Goal: Task Accomplishment & Management: Use online tool/utility

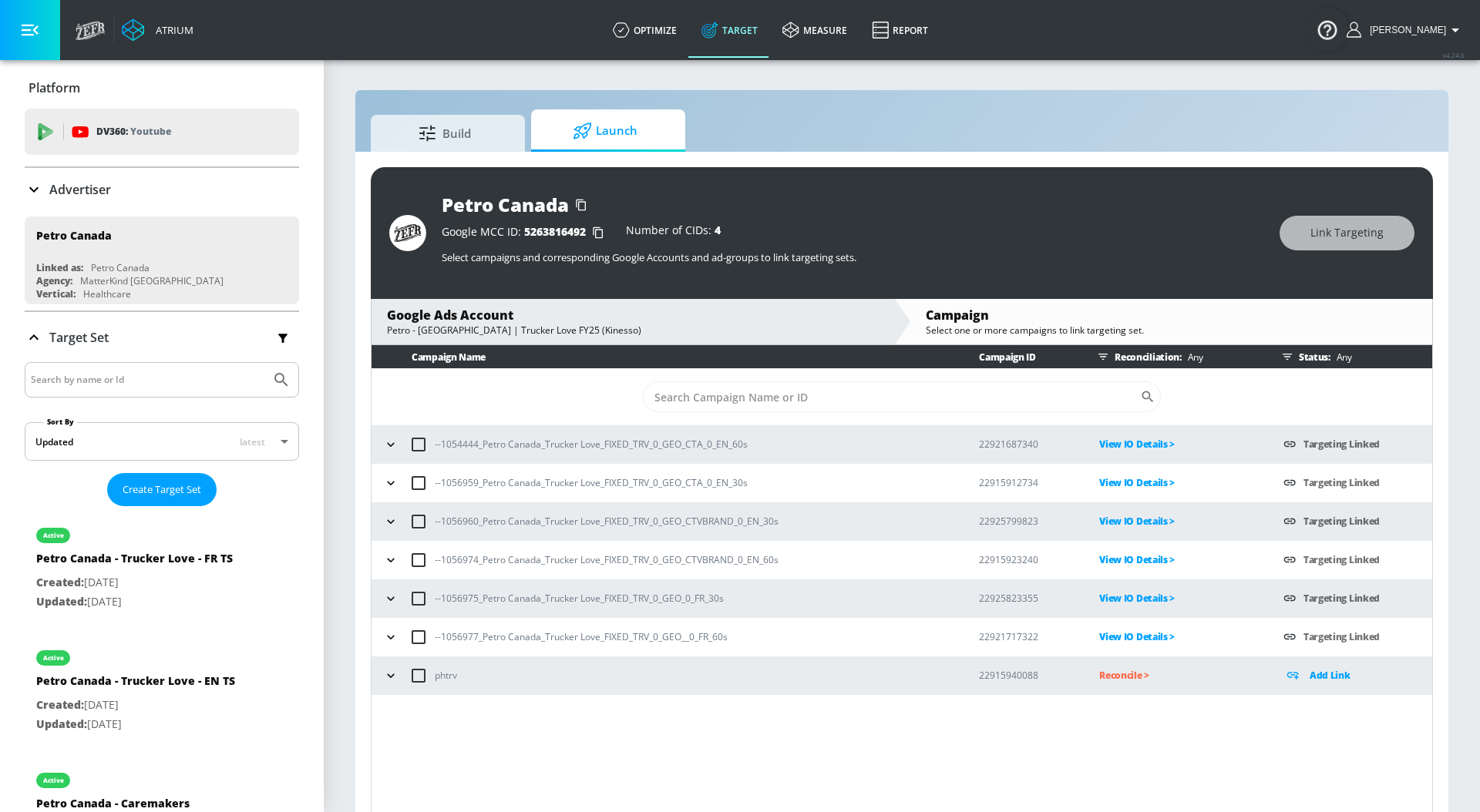
click at [36, 190] on icon at bounding box center [33, 190] width 19 height 19
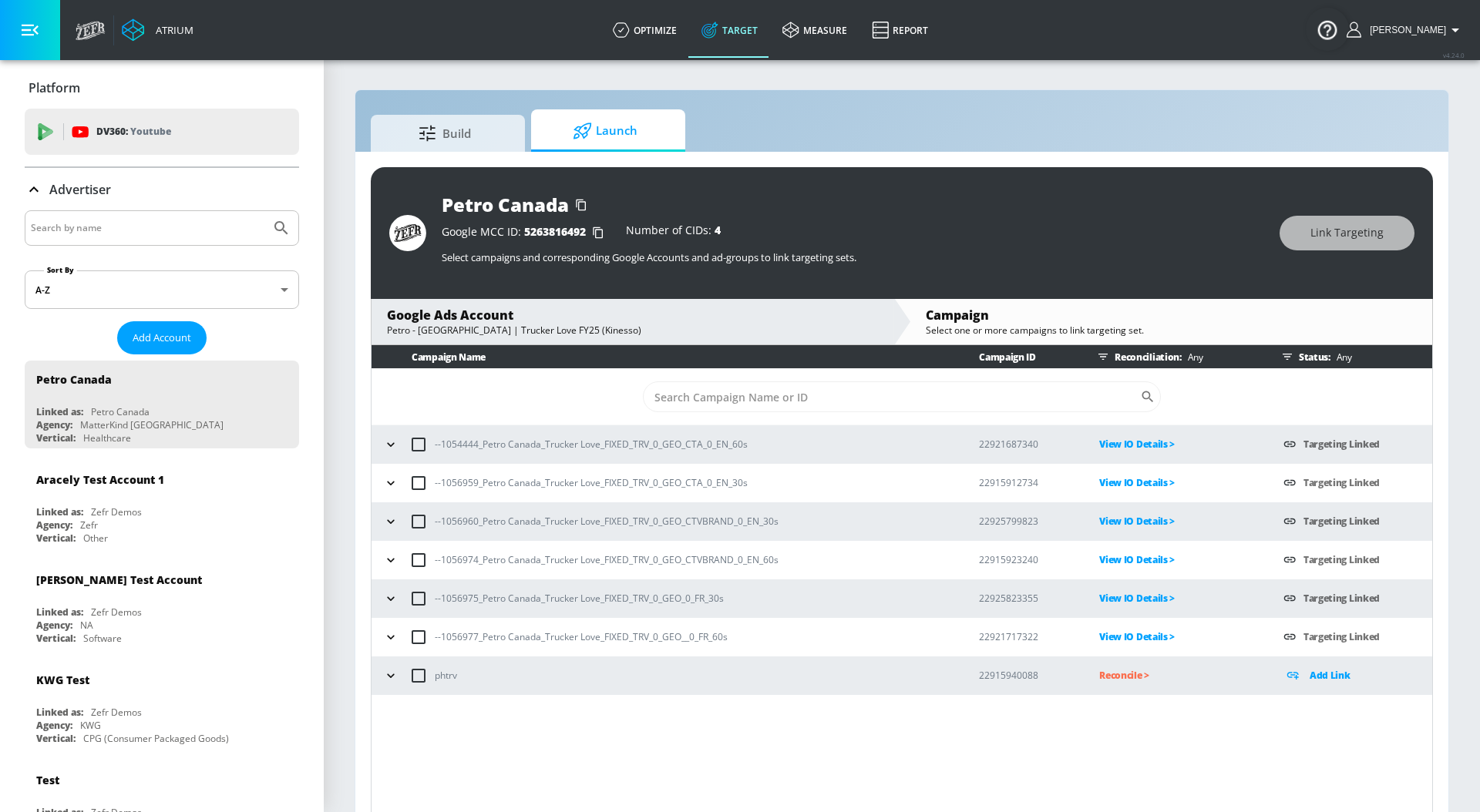
click at [101, 229] on input "Search by name" at bounding box center [147, 228] width 234 height 20
type input "universal"
click at [264, 211] on button "Submit Search" at bounding box center [281, 228] width 34 height 34
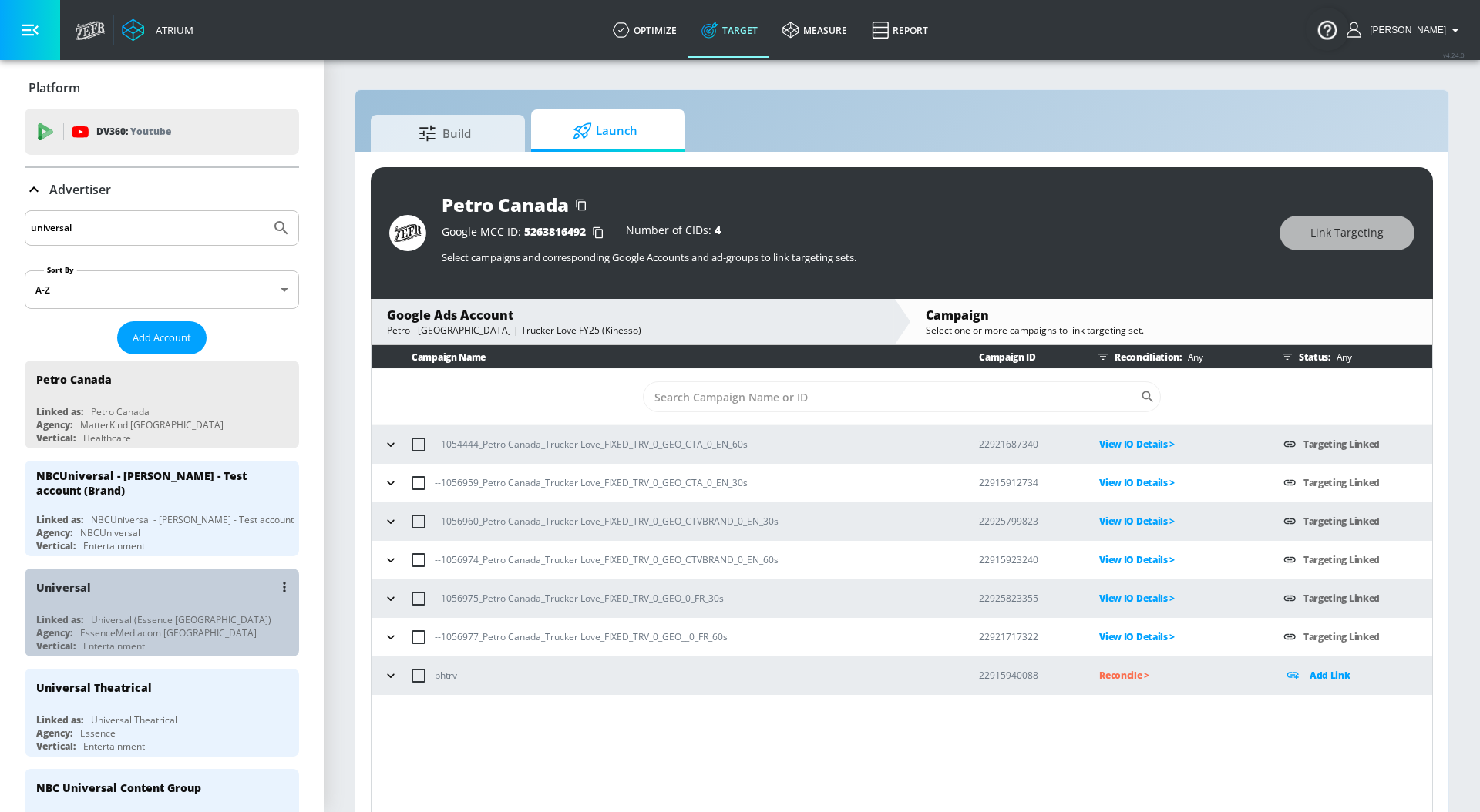
click at [166, 593] on div "Universal" at bounding box center [165, 587] width 259 height 37
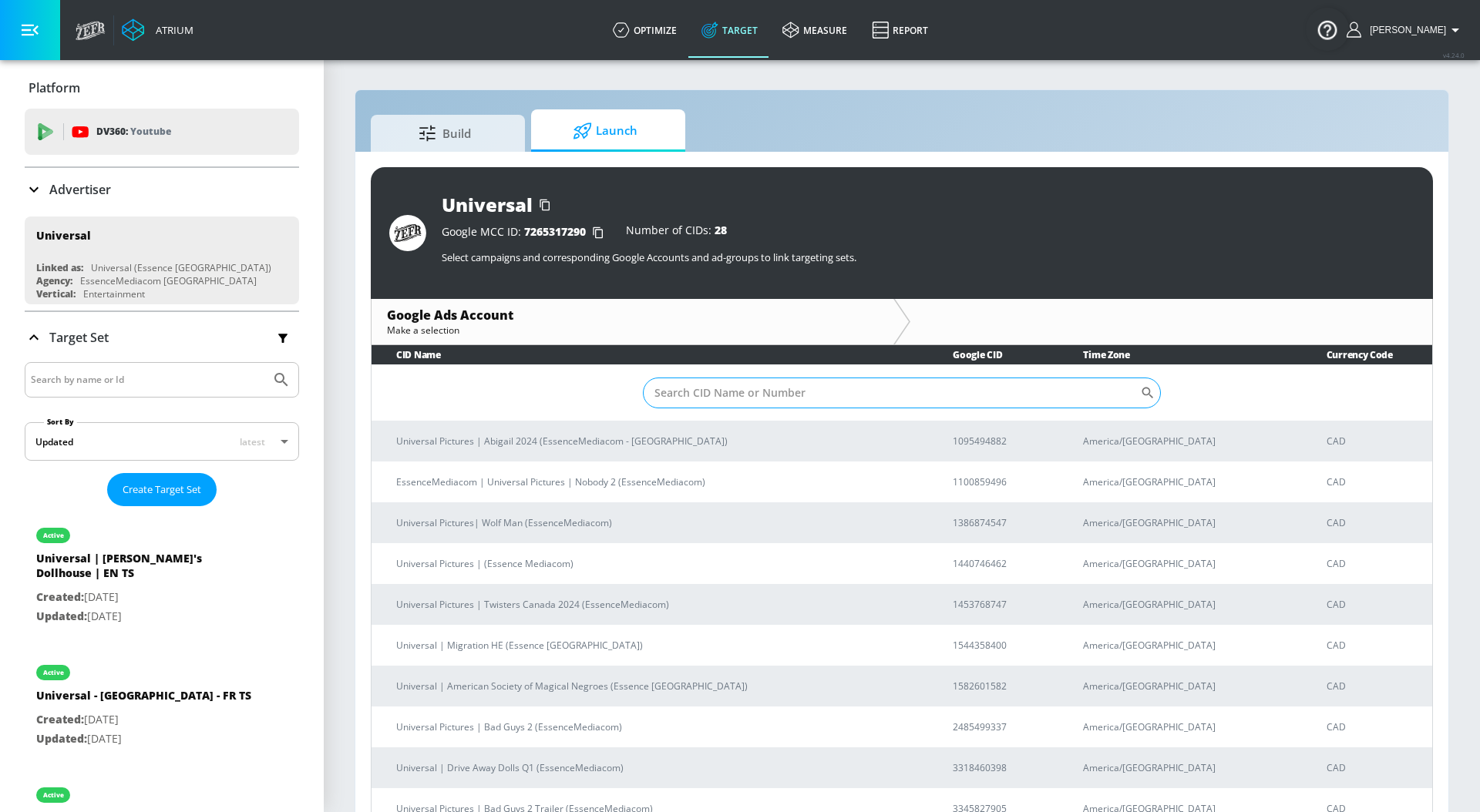
click at [717, 393] on input "Sort By" at bounding box center [891, 393] width 497 height 31
paste input "8729413088"
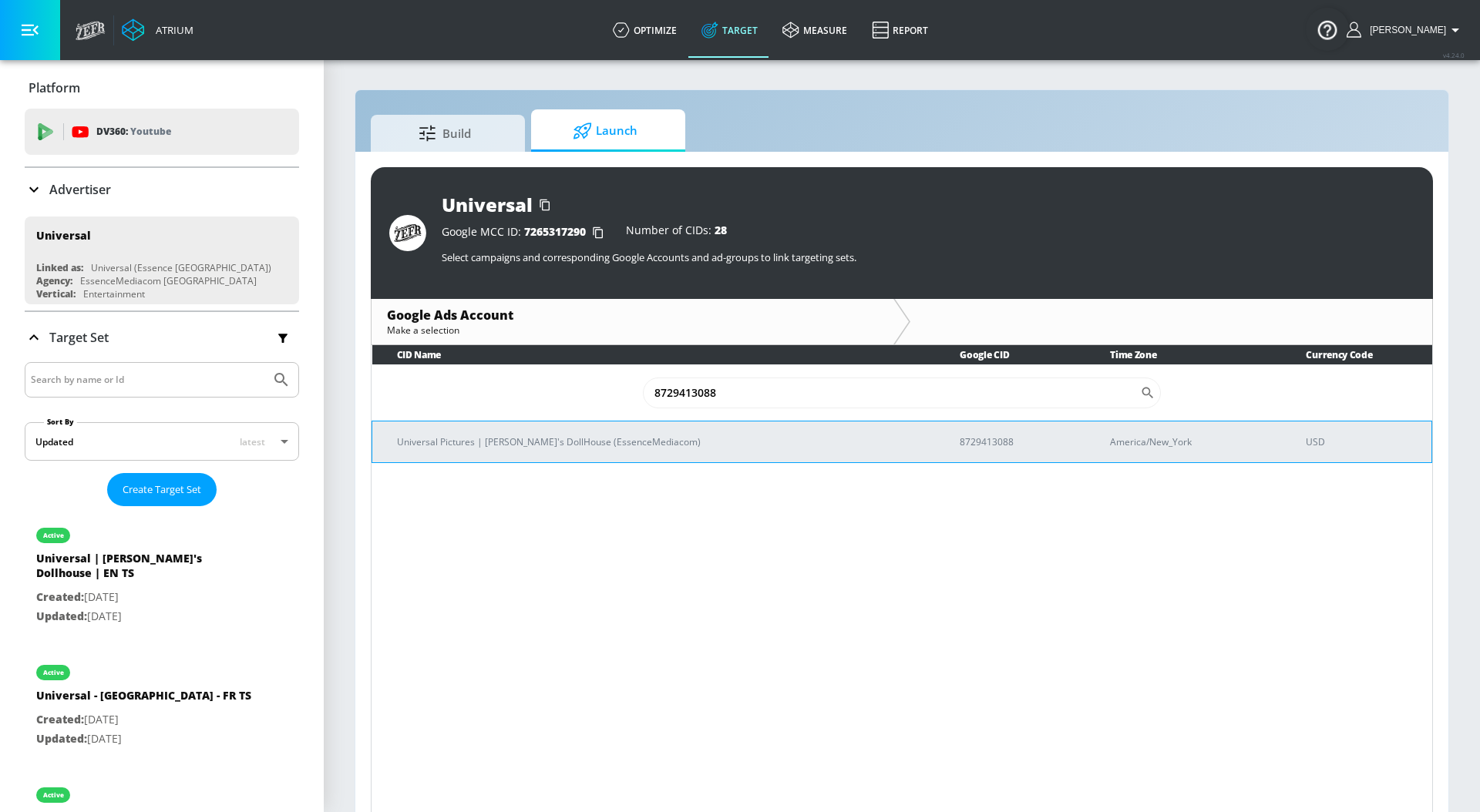
type input "8729413088"
click at [686, 437] on p "Universal Pictures | [PERSON_NAME]'s DollHouse (EssenceMediacom)" at bounding box center [660, 442] width 526 height 16
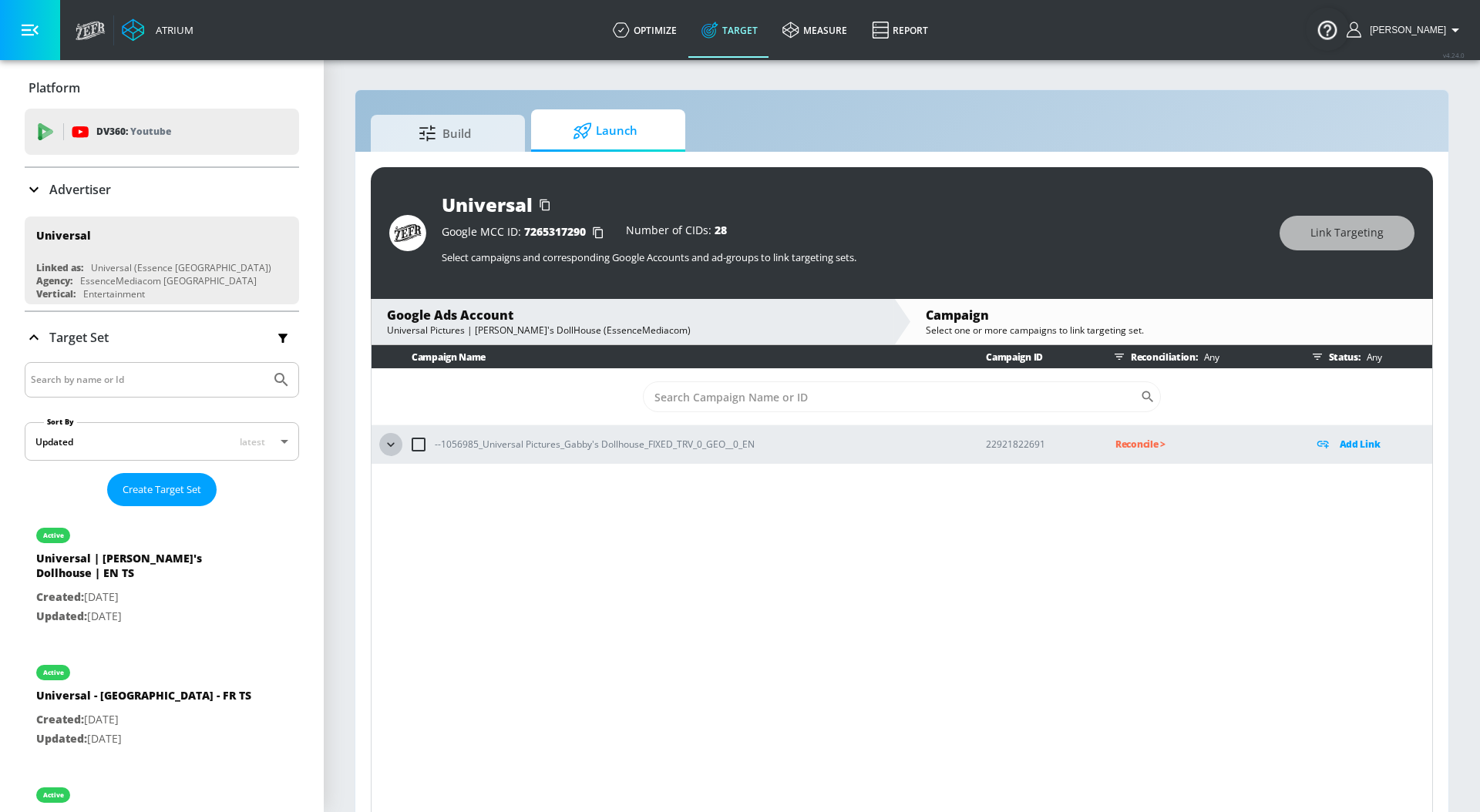
click at [383, 446] on icon "button" at bounding box center [390, 444] width 15 height 15
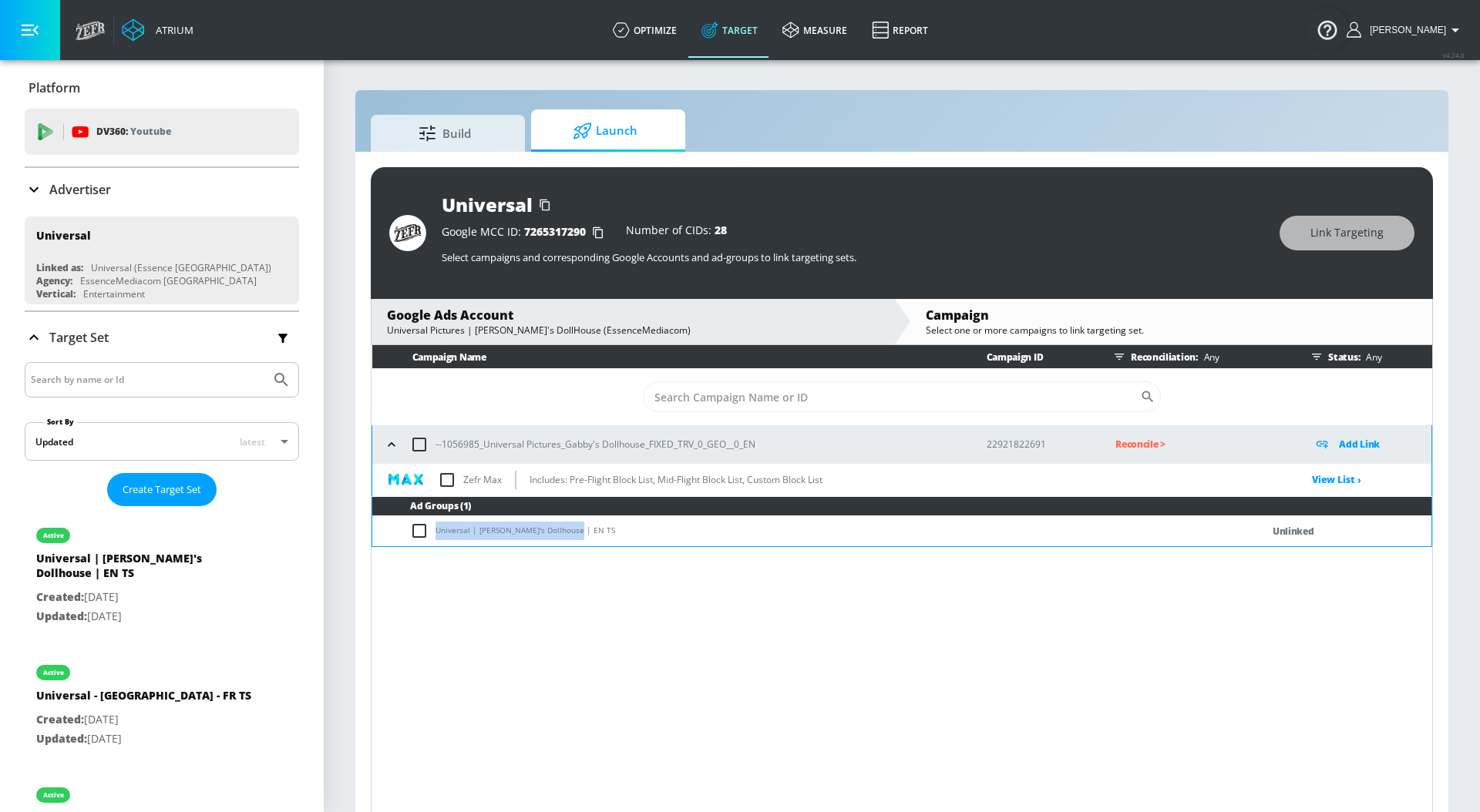
drag, startPoint x: 605, startPoint y: 533, endPoint x: 429, endPoint y: 533, distance: 176.0
click at [429, 533] on td "Universal | [PERSON_NAME]'s Dollhouse | EN TS" at bounding box center [801, 531] width 858 height 30
copy td "Universal | [PERSON_NAME]'s Dollhouse | EN TS"
click at [420, 533] on input "checkbox" at bounding box center [422, 531] width 25 height 19
checkbox input "true"
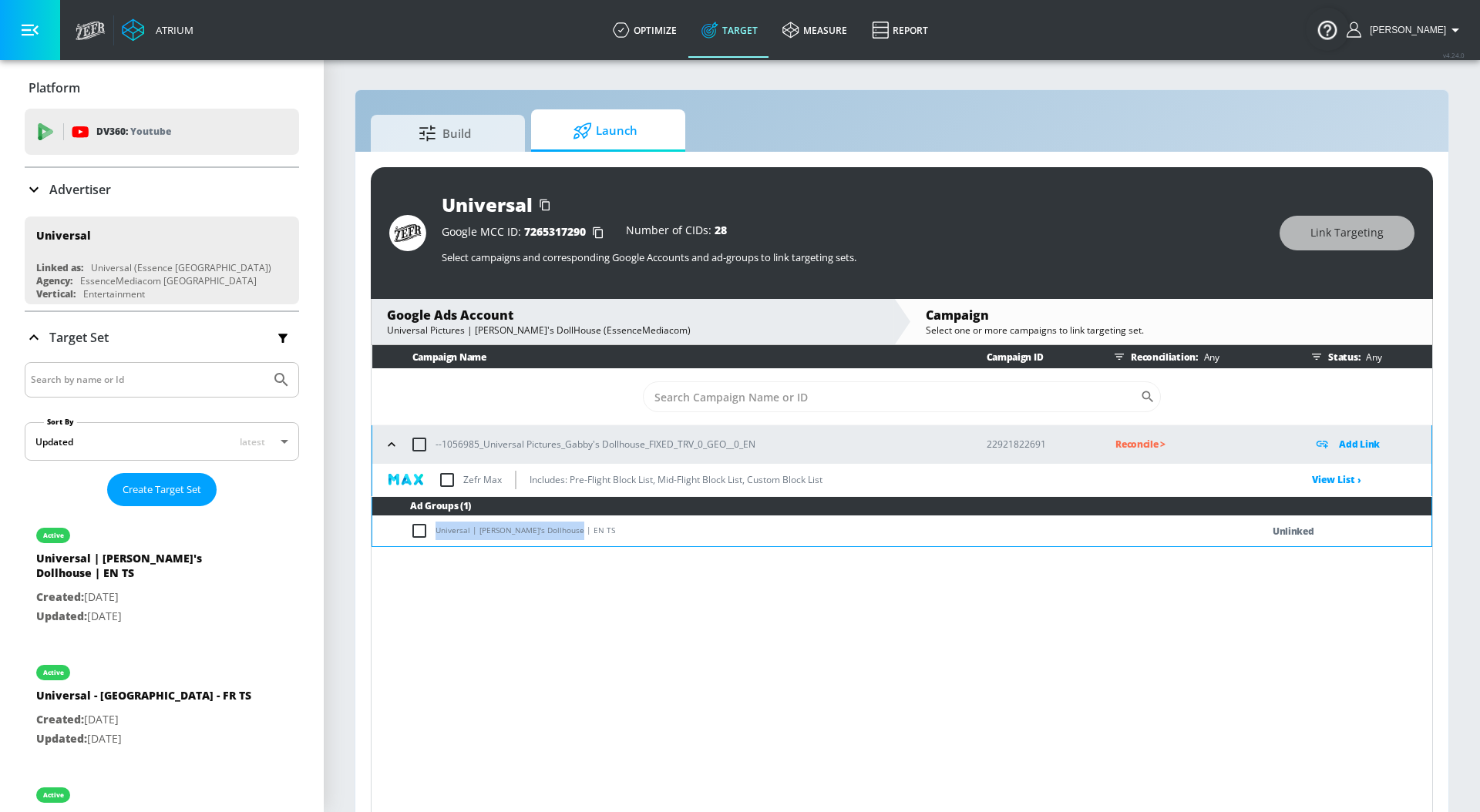
checkbox input "true"
click at [1380, 235] on span "Link Targeting" at bounding box center [1346, 233] width 73 height 19
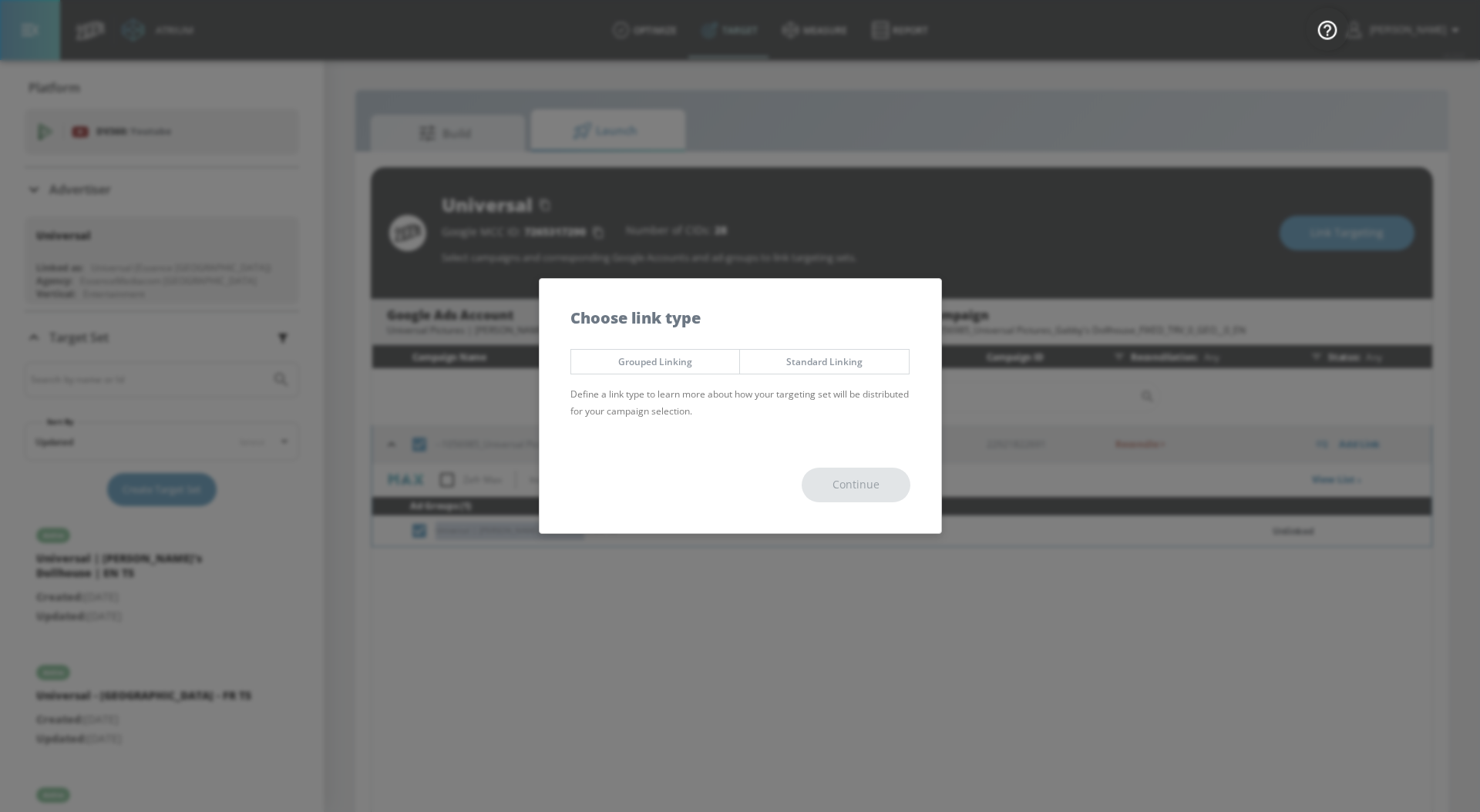
click at [883, 363] on span "Standard Linking" at bounding box center [824, 362] width 146 height 16
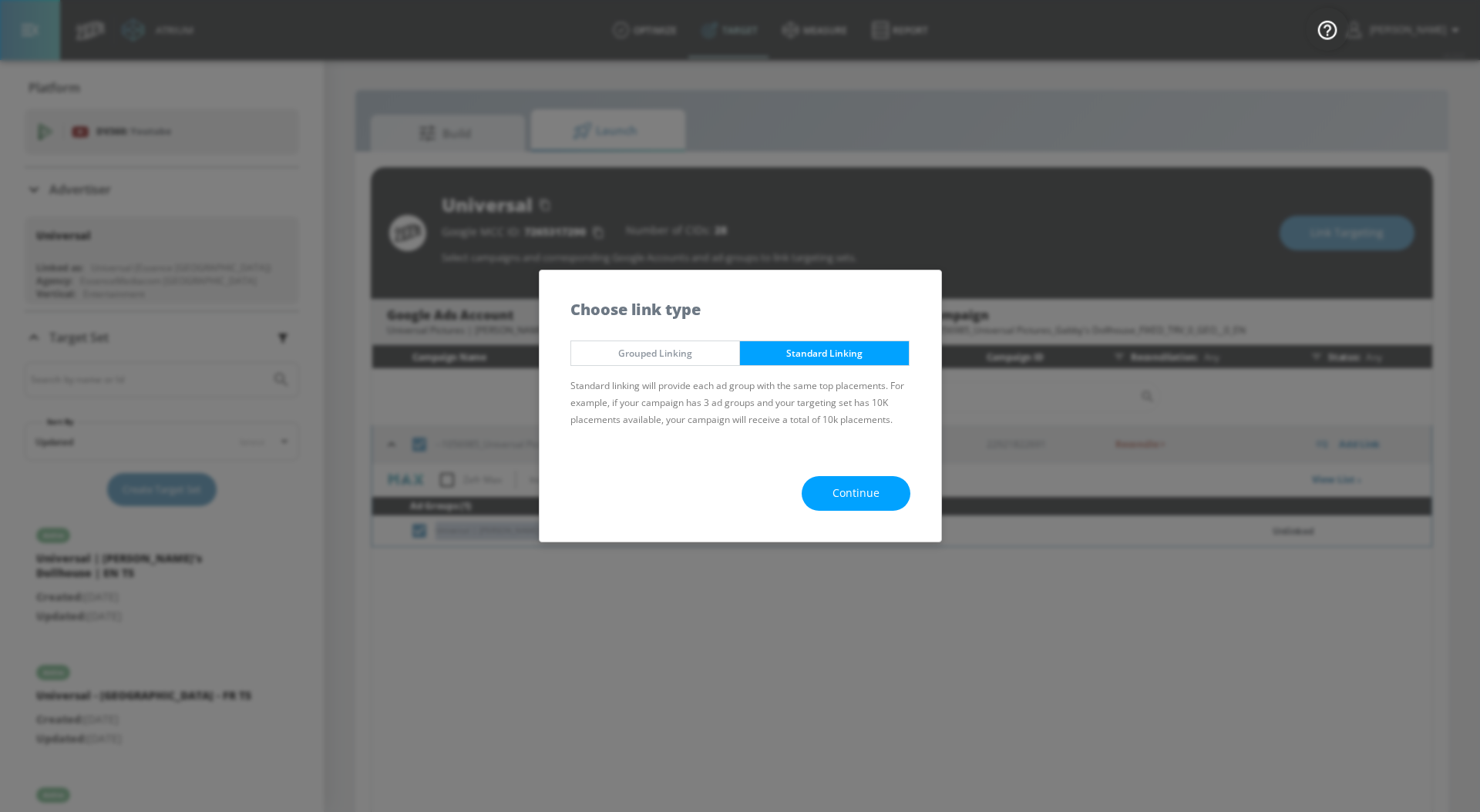
click at [834, 499] on span "Continue" at bounding box center [855, 493] width 47 height 19
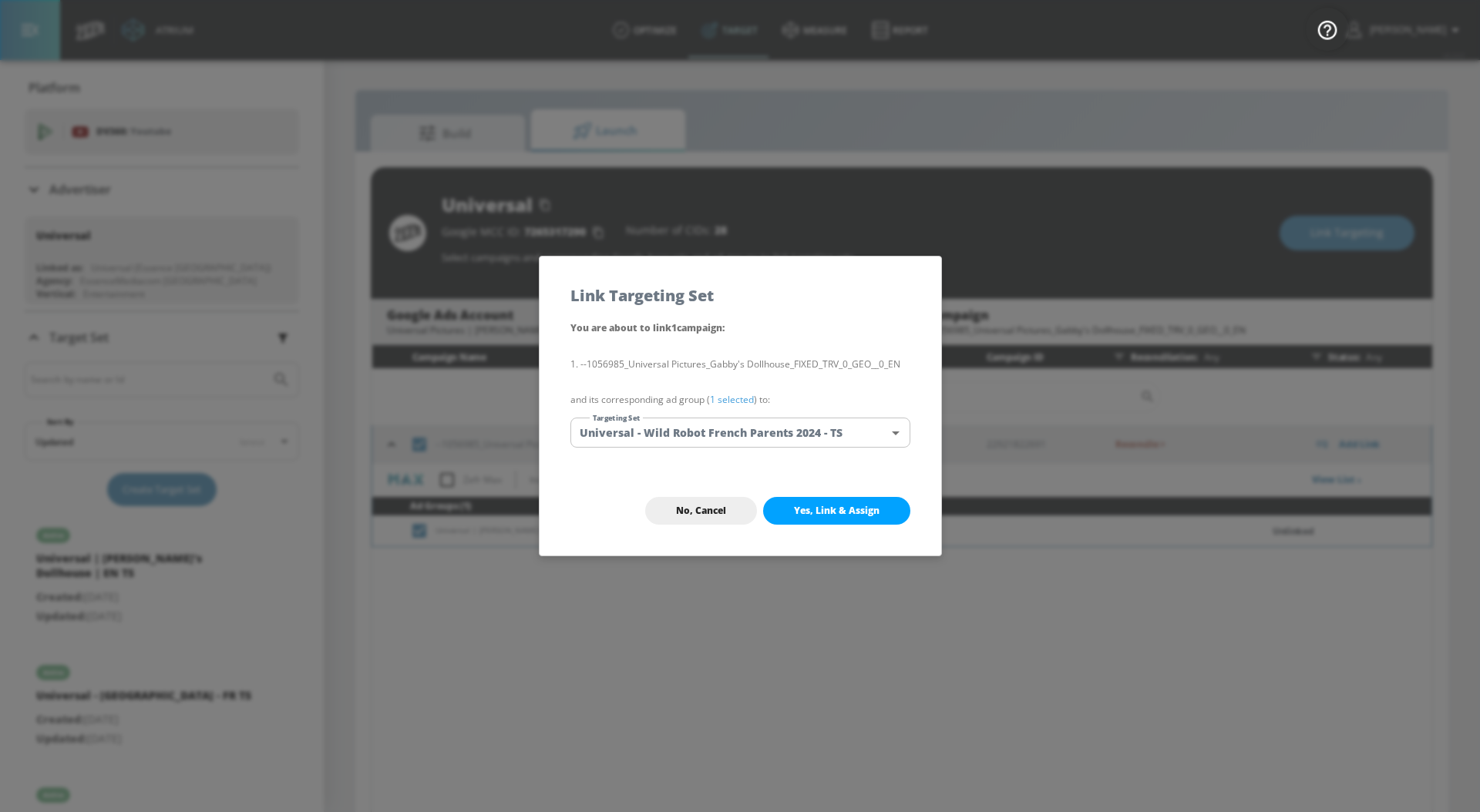
click at [722, 397] on link "1 selected" at bounding box center [731, 399] width 44 height 13
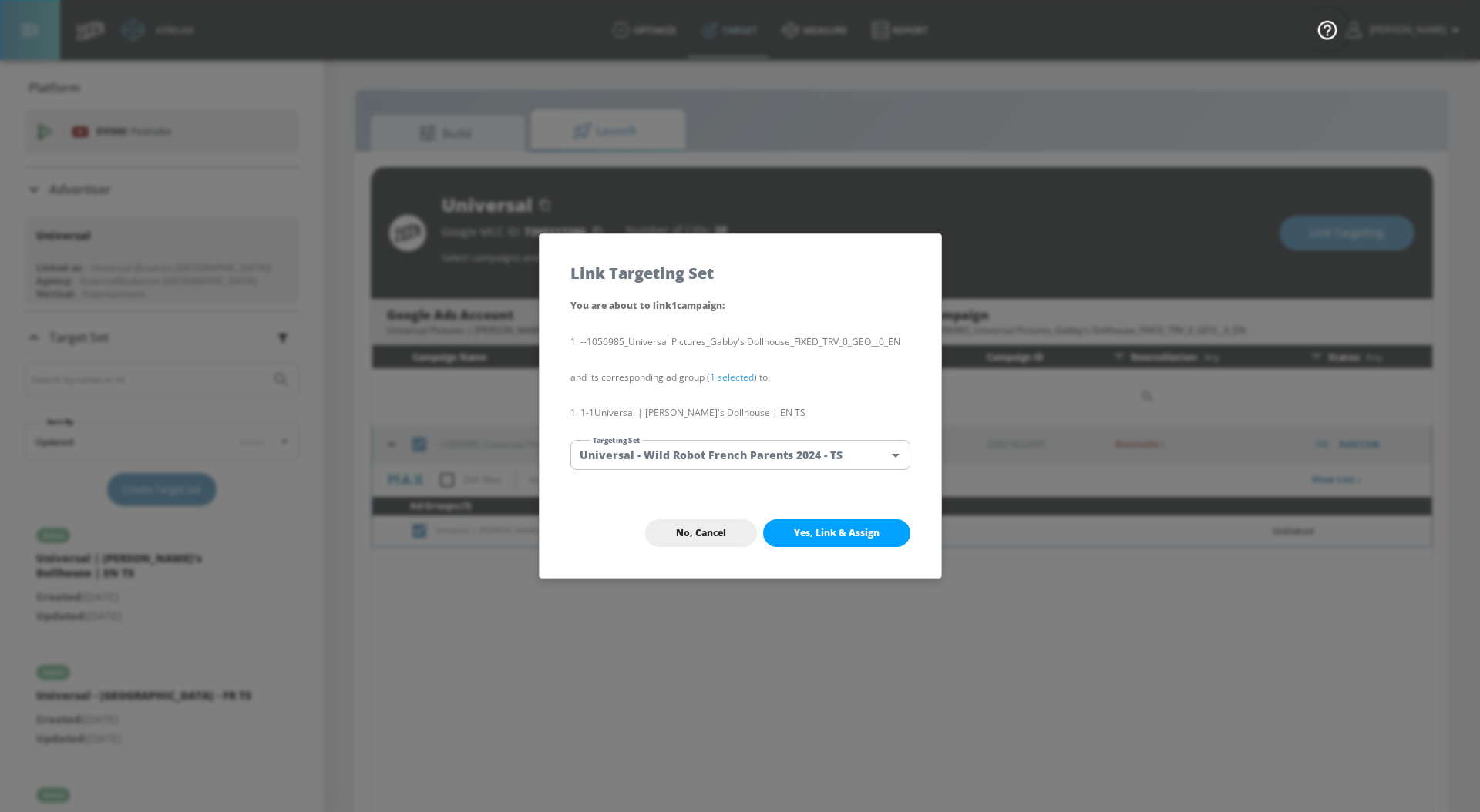
click at [720, 453] on body "Atrium optimize Target measure Report optimize Target measure Report v 4.24.0 […" at bounding box center [740, 417] width 1480 height 834
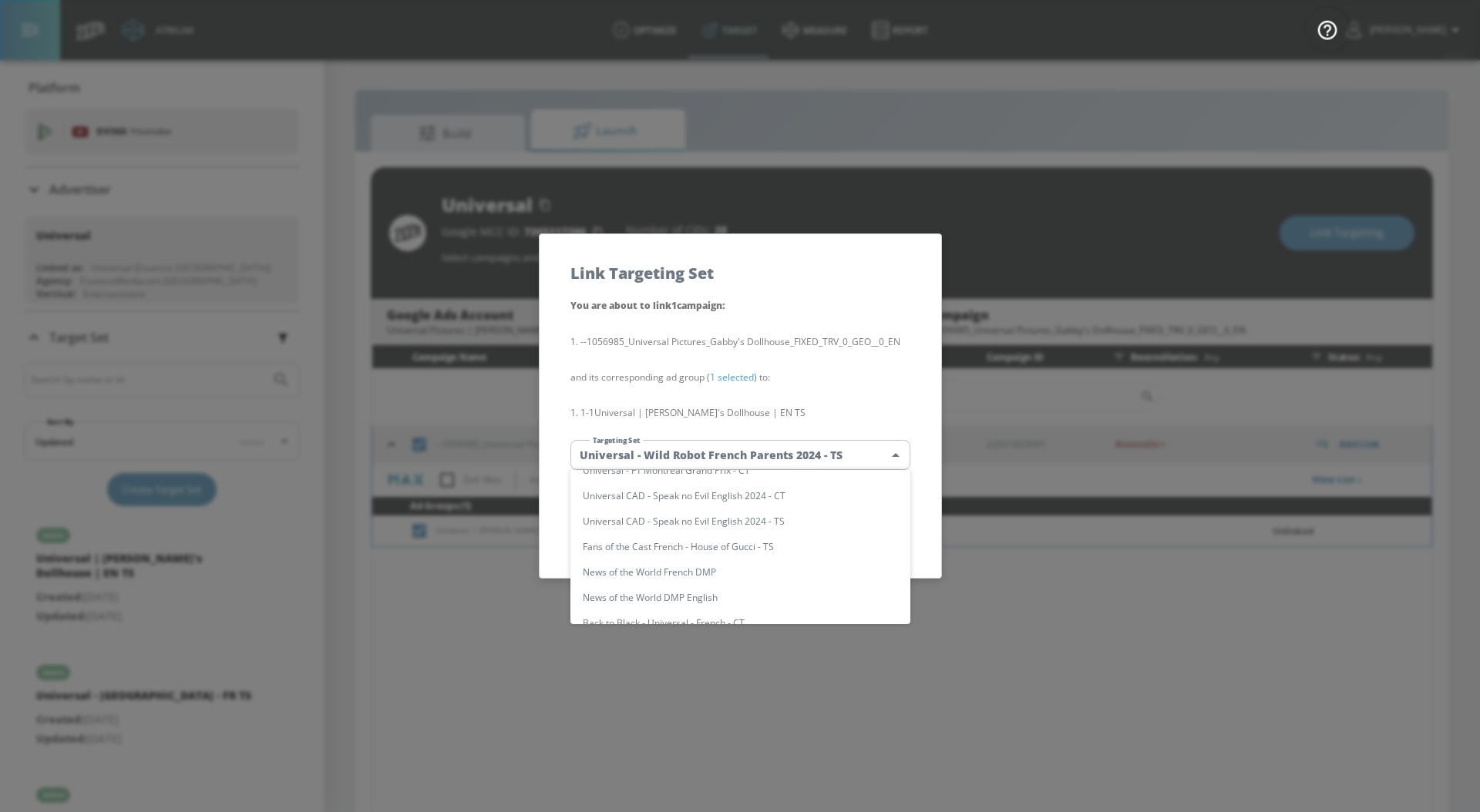
scroll to position [40, 0]
click at [815, 546] on li "Universal | [PERSON_NAME]'s Dollhouse | EN TS" at bounding box center [740, 546] width 340 height 25
type input "92b7de0b-bf3a-4cce-b73d-a8783c49db11"
click at [815, 546] on li "Universal | [PERSON_NAME]'s Dollhouse | EN TS" at bounding box center [740, 546] width 340 height 25
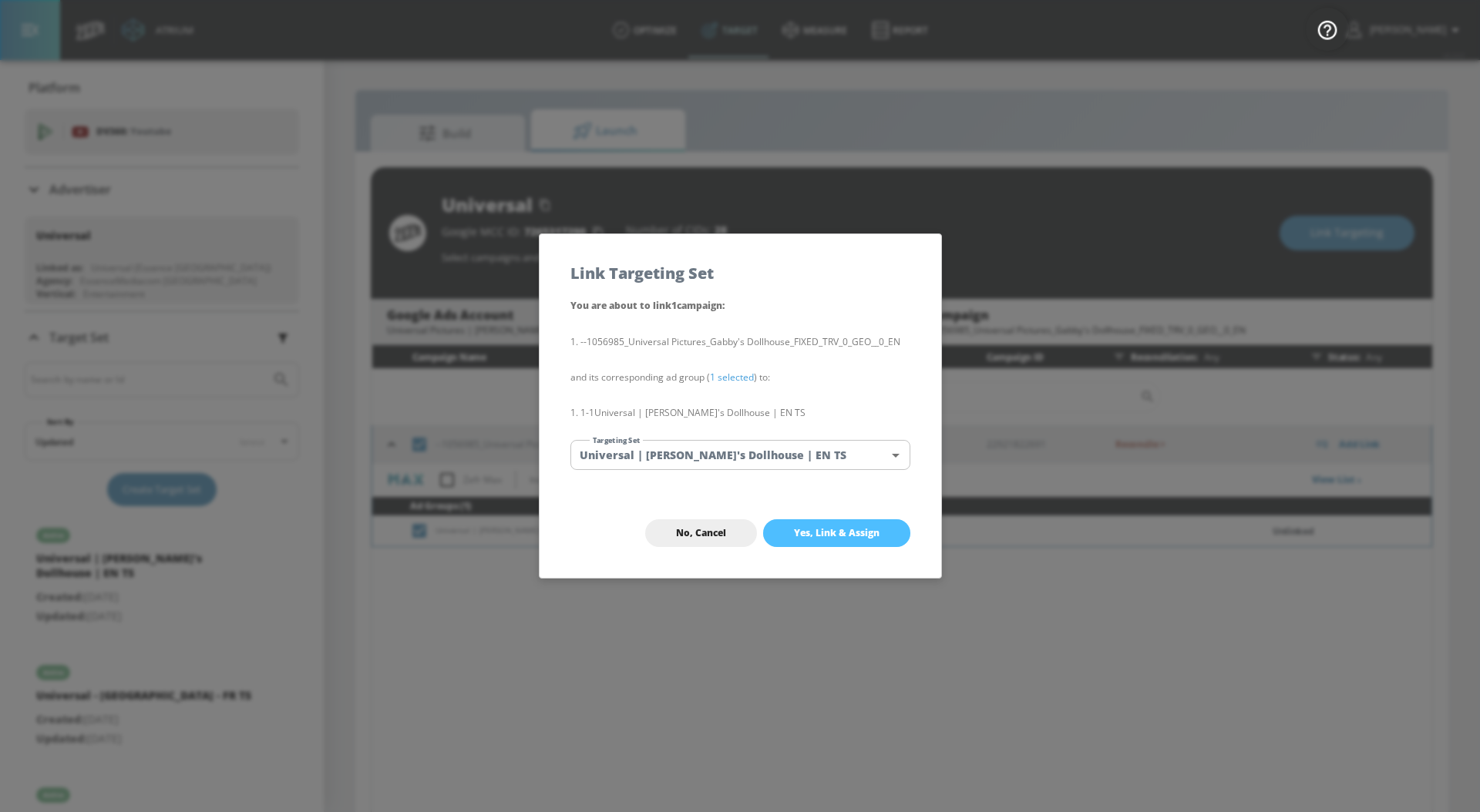
click at [839, 541] on button "Yes, Link & Assign" at bounding box center [837, 533] width 147 height 28
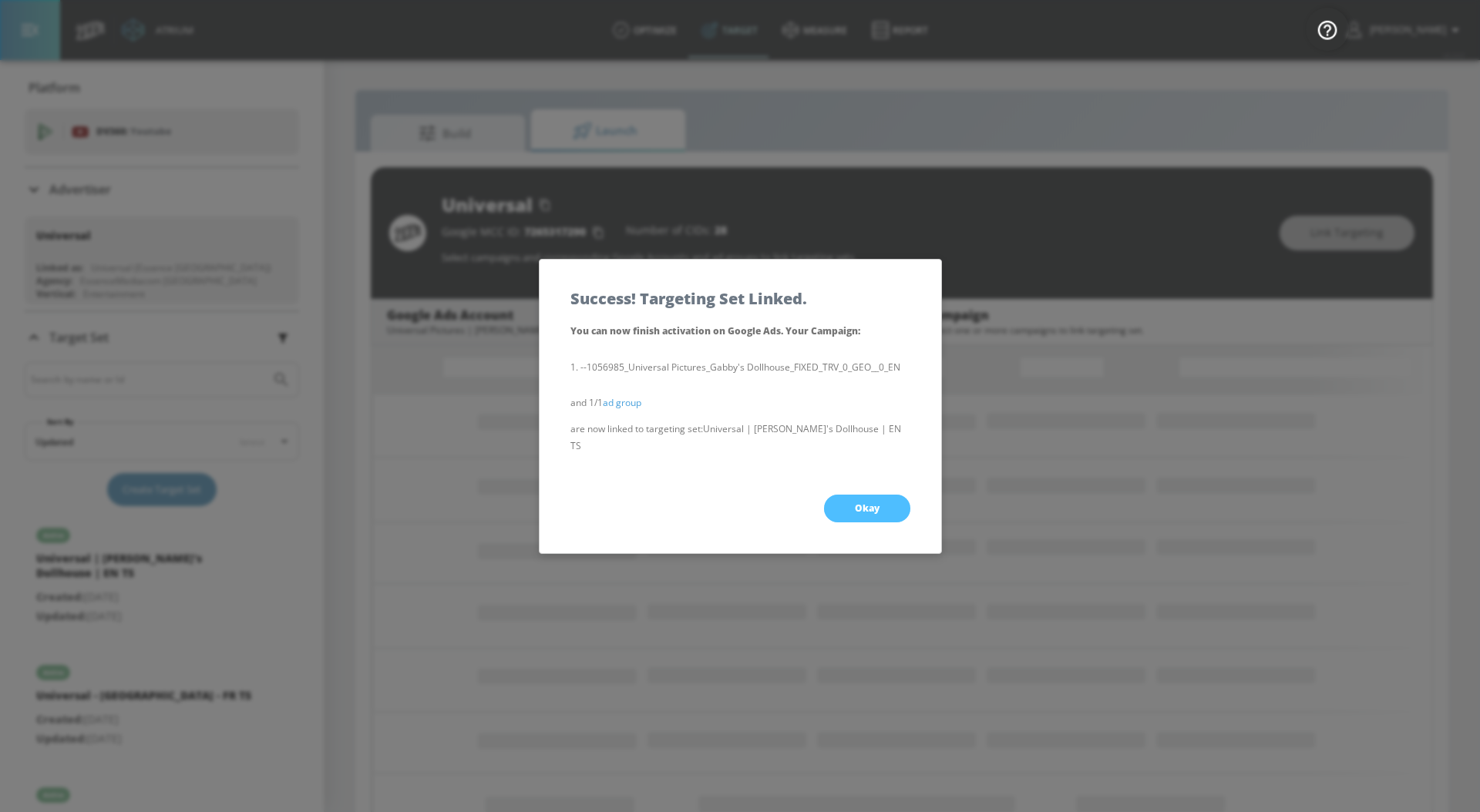
click at [860, 502] on span "Okay" at bounding box center [866, 508] width 24 height 13
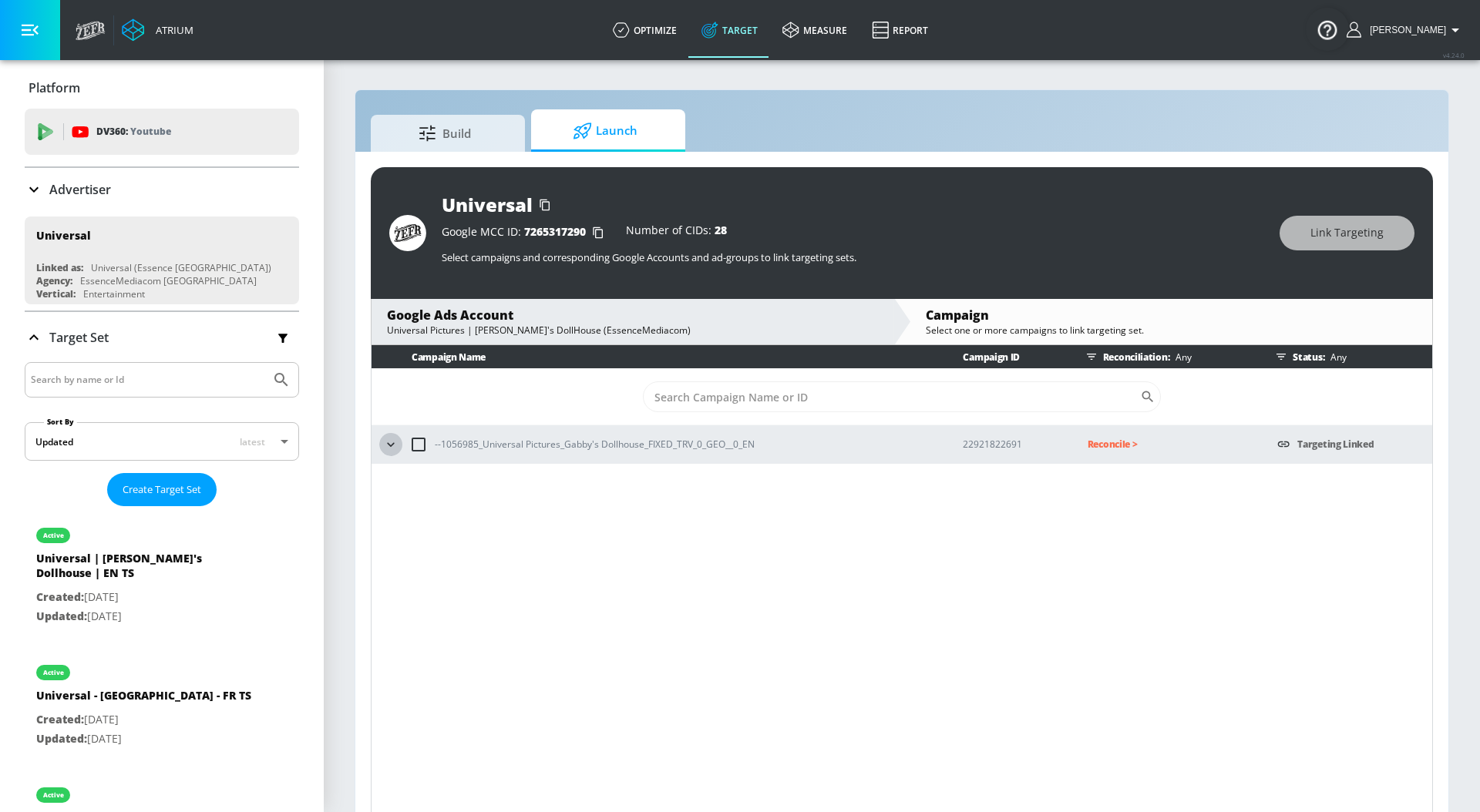
click at [391, 443] on icon "button" at bounding box center [390, 444] width 15 height 15
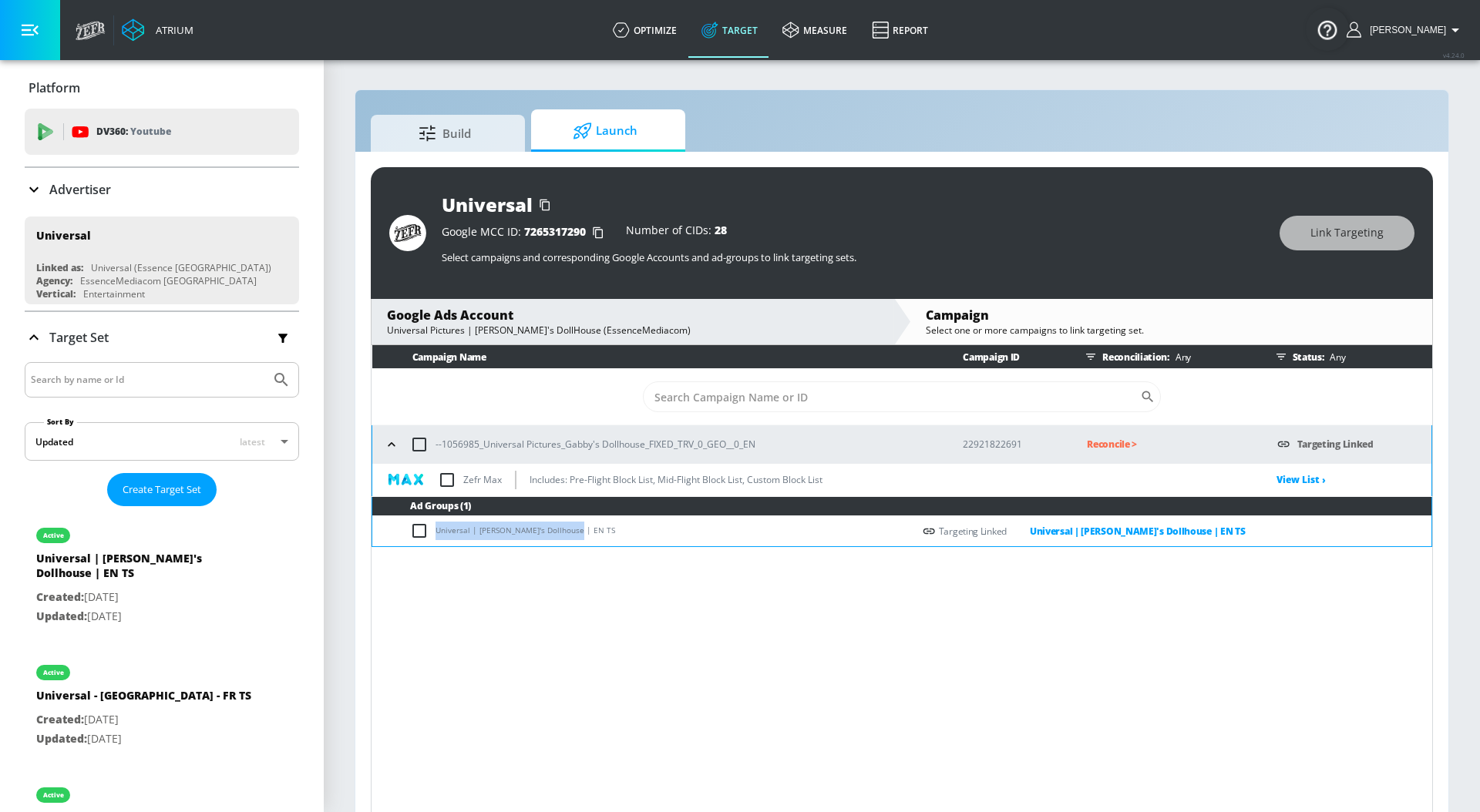
drag, startPoint x: 436, startPoint y: 531, endPoint x: 589, endPoint y: 525, distance: 153.1
click at [589, 525] on td "Universal | [PERSON_NAME]'s Dollhouse | EN TS" at bounding box center [642, 531] width 540 height 30
copy td "Universal | [PERSON_NAME]'s Dollhouse | EN TS"
click at [412, 532] on input "checkbox" at bounding box center [422, 531] width 25 height 19
checkbox input "true"
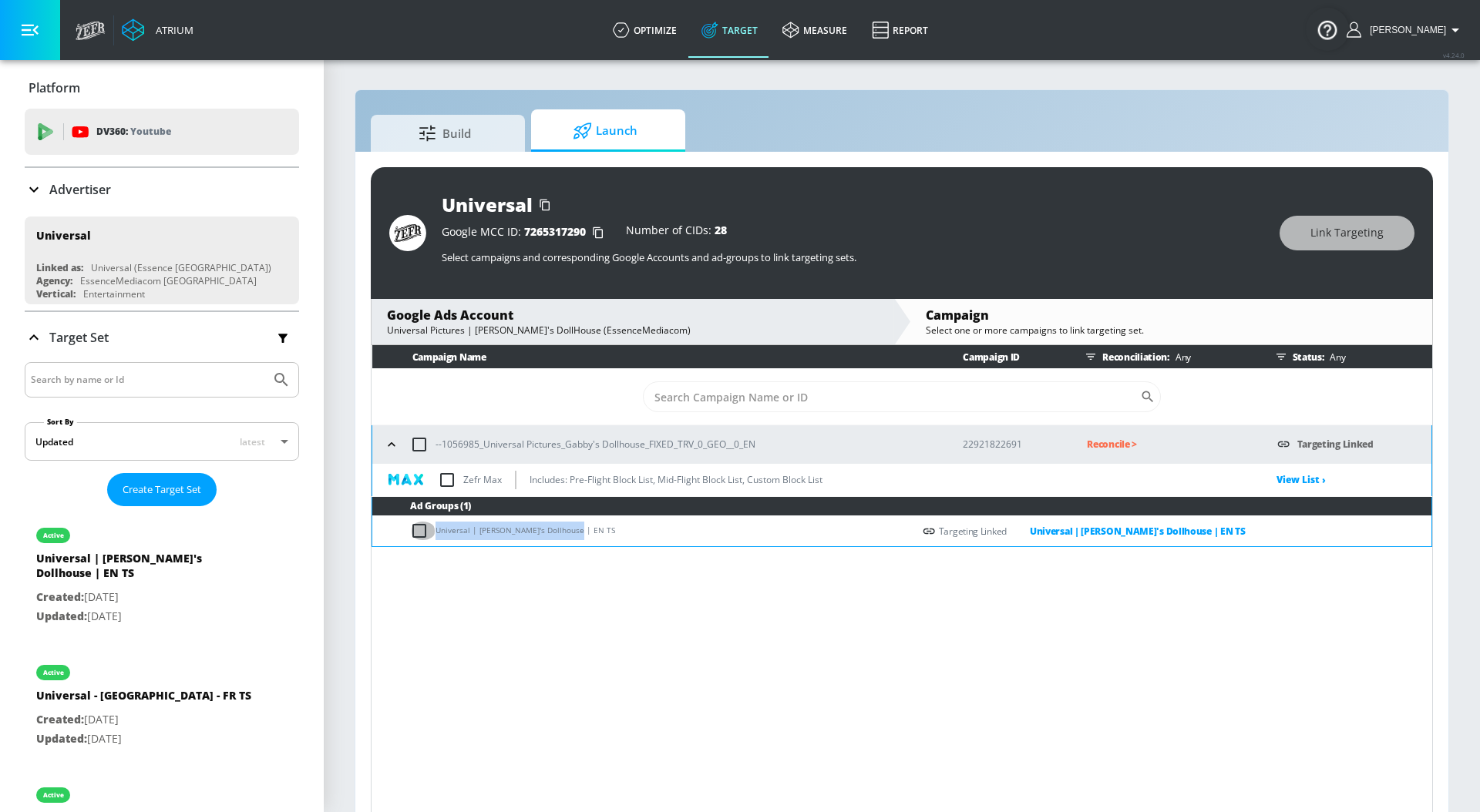
checkbox input "true"
click at [1345, 231] on span "Link Targeting" at bounding box center [1346, 233] width 73 height 19
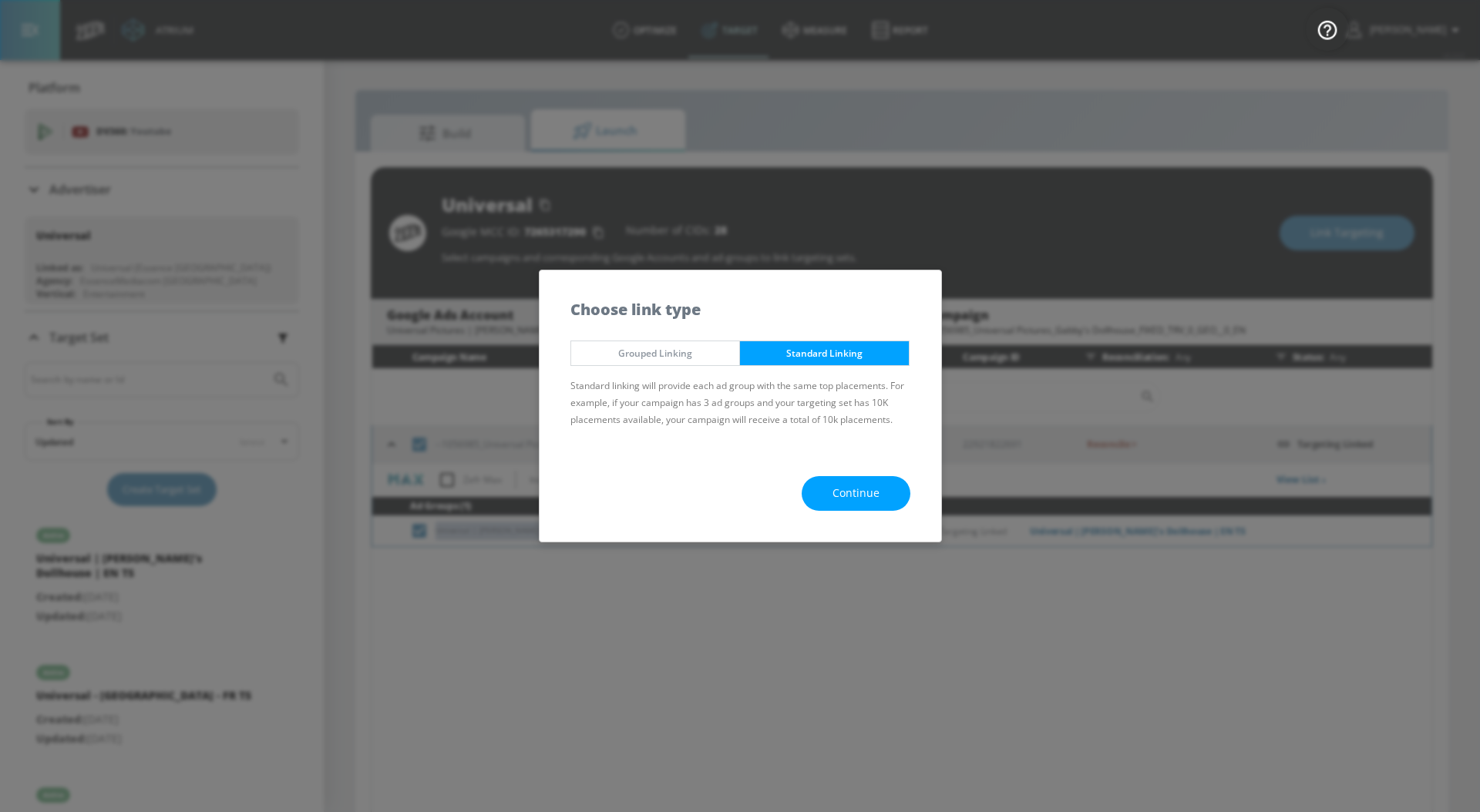
click at [820, 493] on button "Continue" at bounding box center [855, 493] width 109 height 35
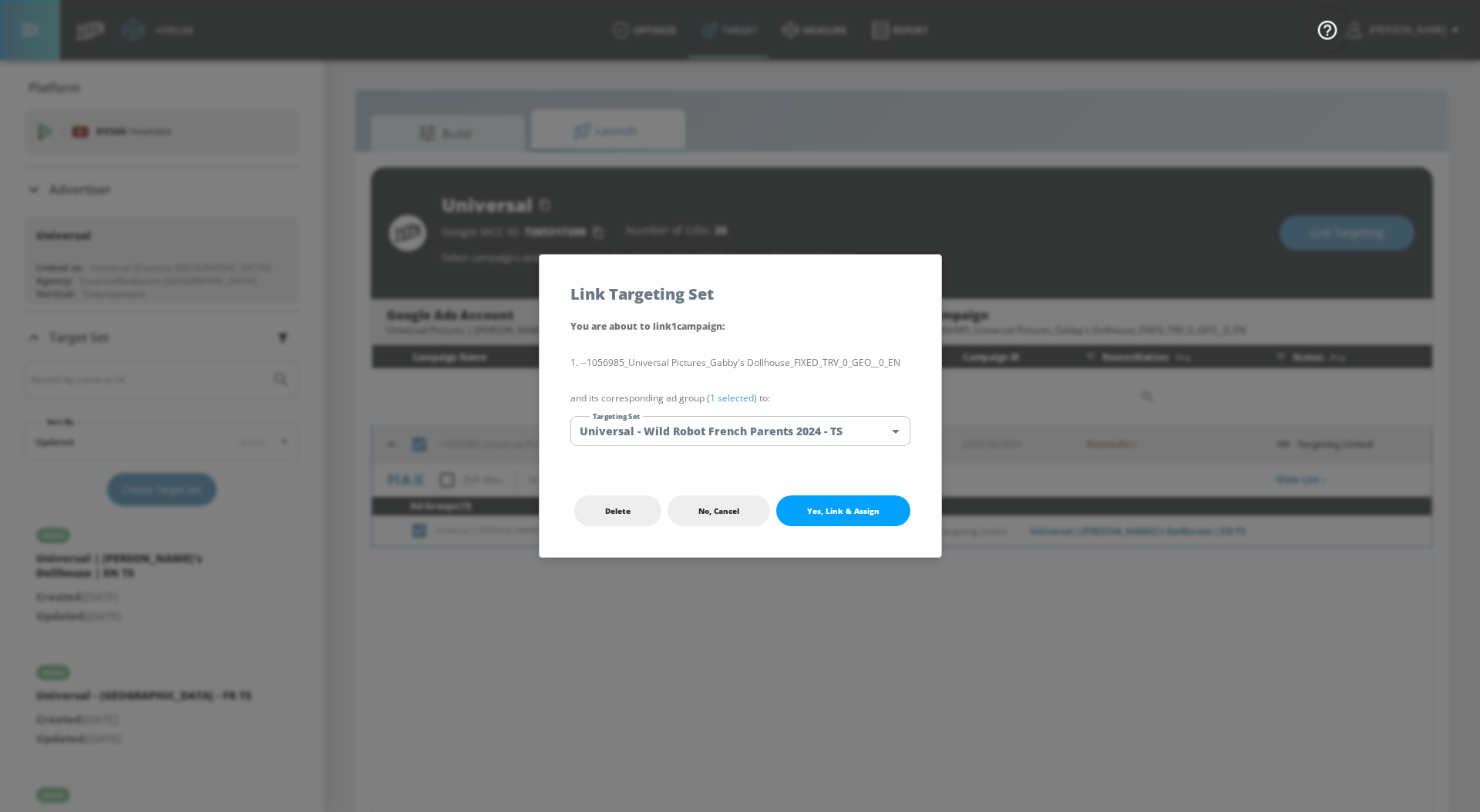
click at [733, 395] on link "1 selected" at bounding box center [731, 398] width 44 height 13
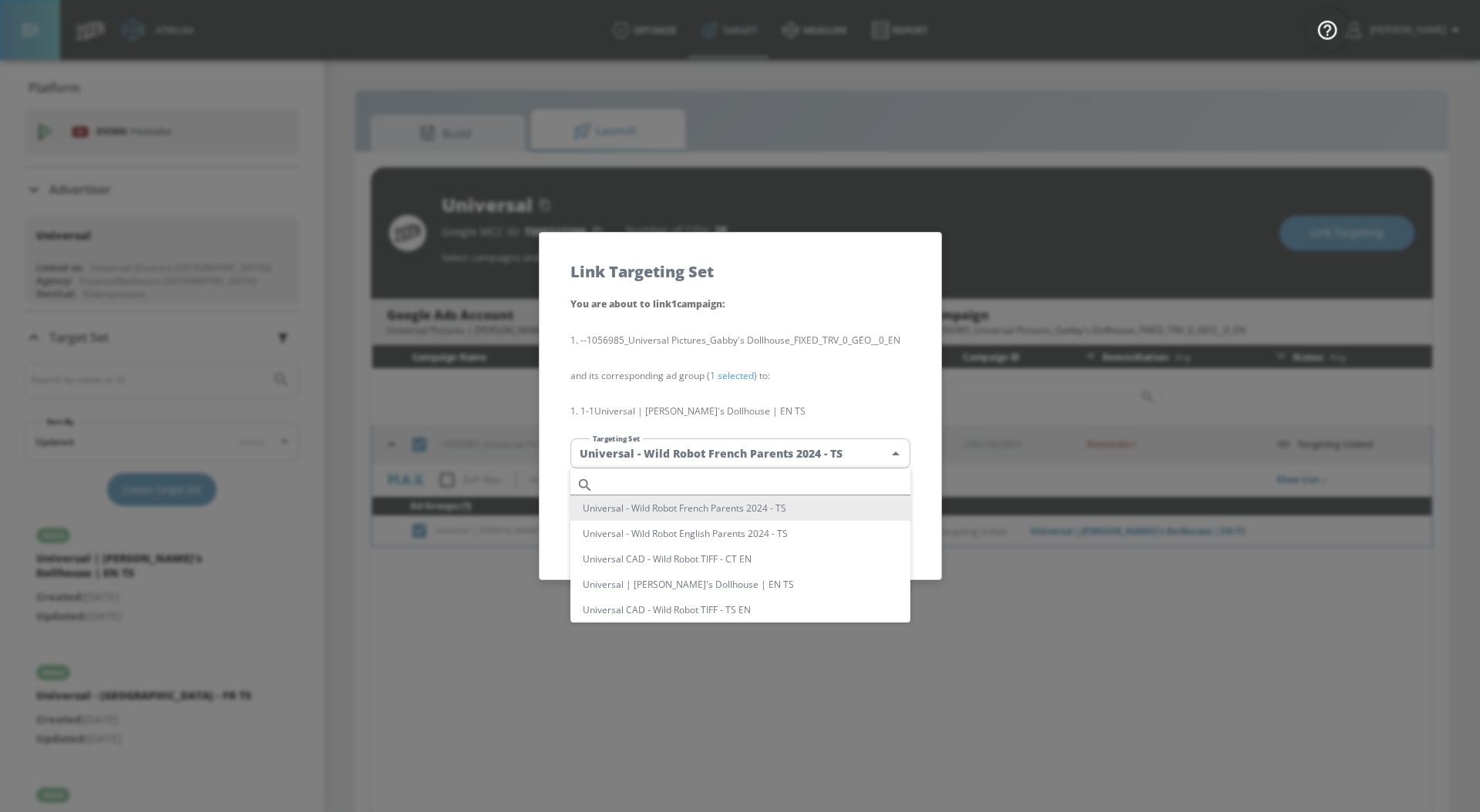
click at [748, 449] on body "Atrium optimize Target measure Report optimize Target measure Report v 4.24.0 […" at bounding box center [740, 417] width 1480 height 834
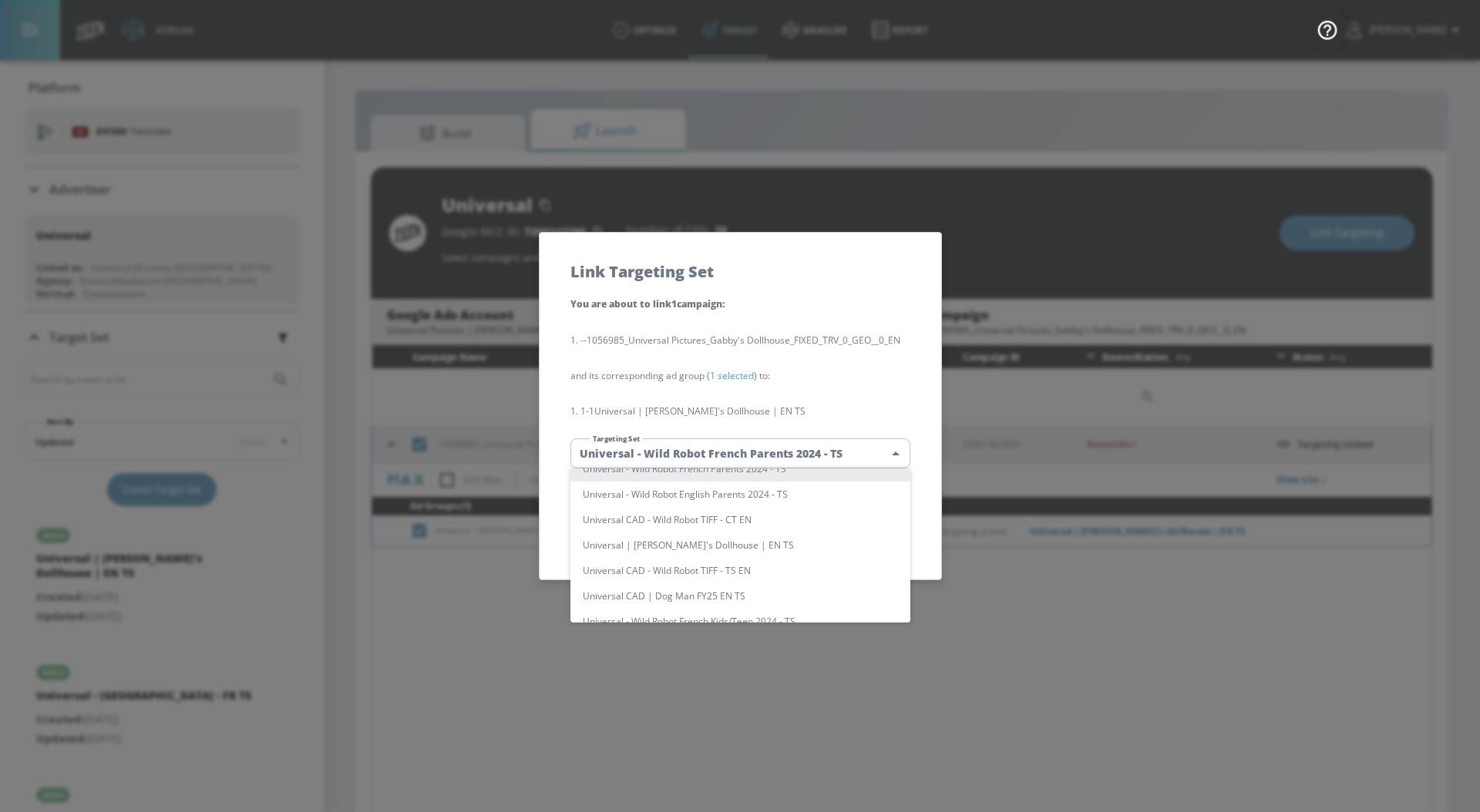
click at [825, 543] on li "Universal | [PERSON_NAME]'s Dollhouse | EN TS" at bounding box center [740, 545] width 340 height 25
type input "92b7de0b-bf3a-4cce-b73d-a8783c49db11"
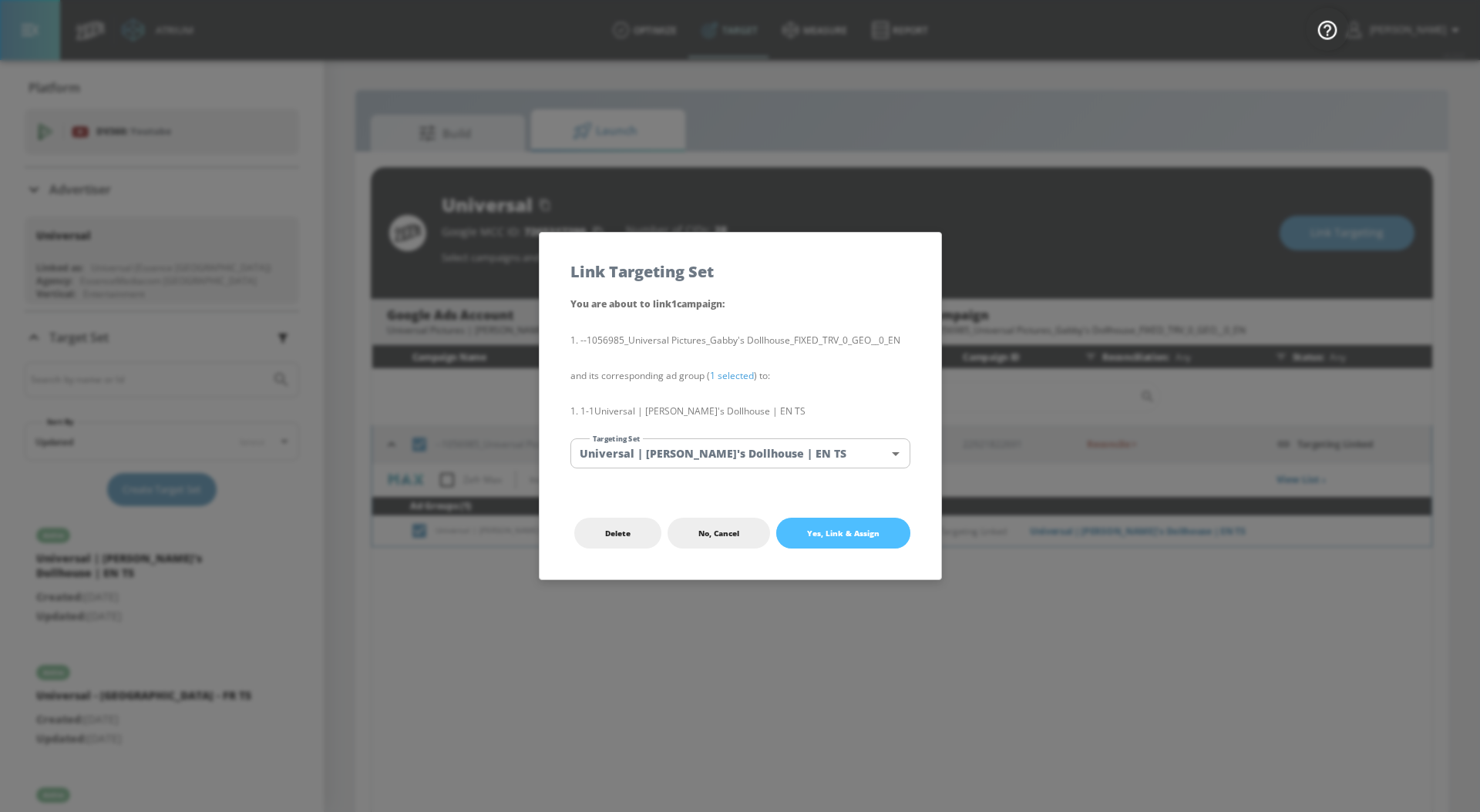
click at [849, 531] on span "Yes, Link & Assign" at bounding box center [843, 534] width 73 height 13
checkbox input "false"
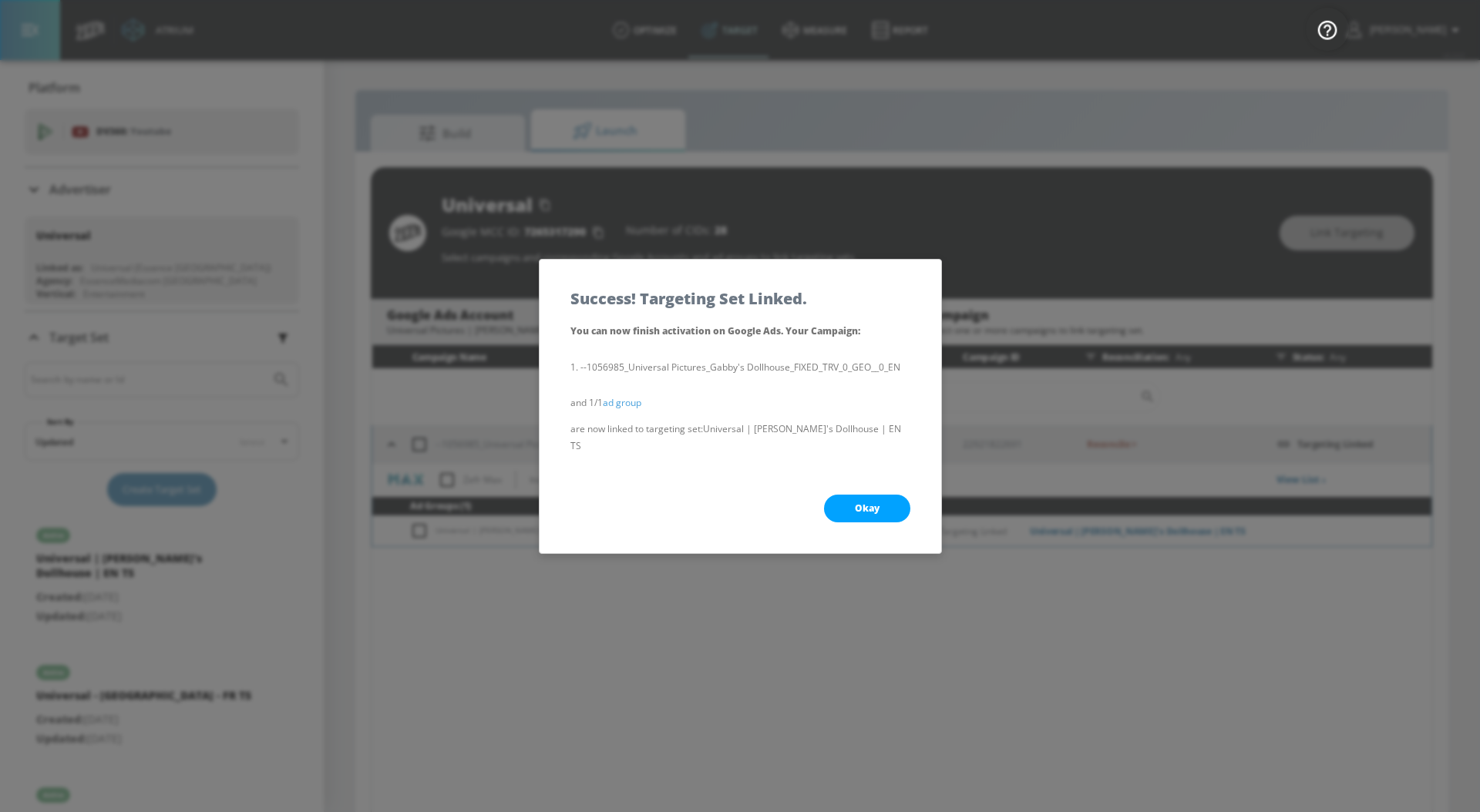
click at [864, 514] on div "Okay" at bounding box center [740, 508] width 402 height 89
click at [862, 503] on span "Okay" at bounding box center [866, 508] width 24 height 13
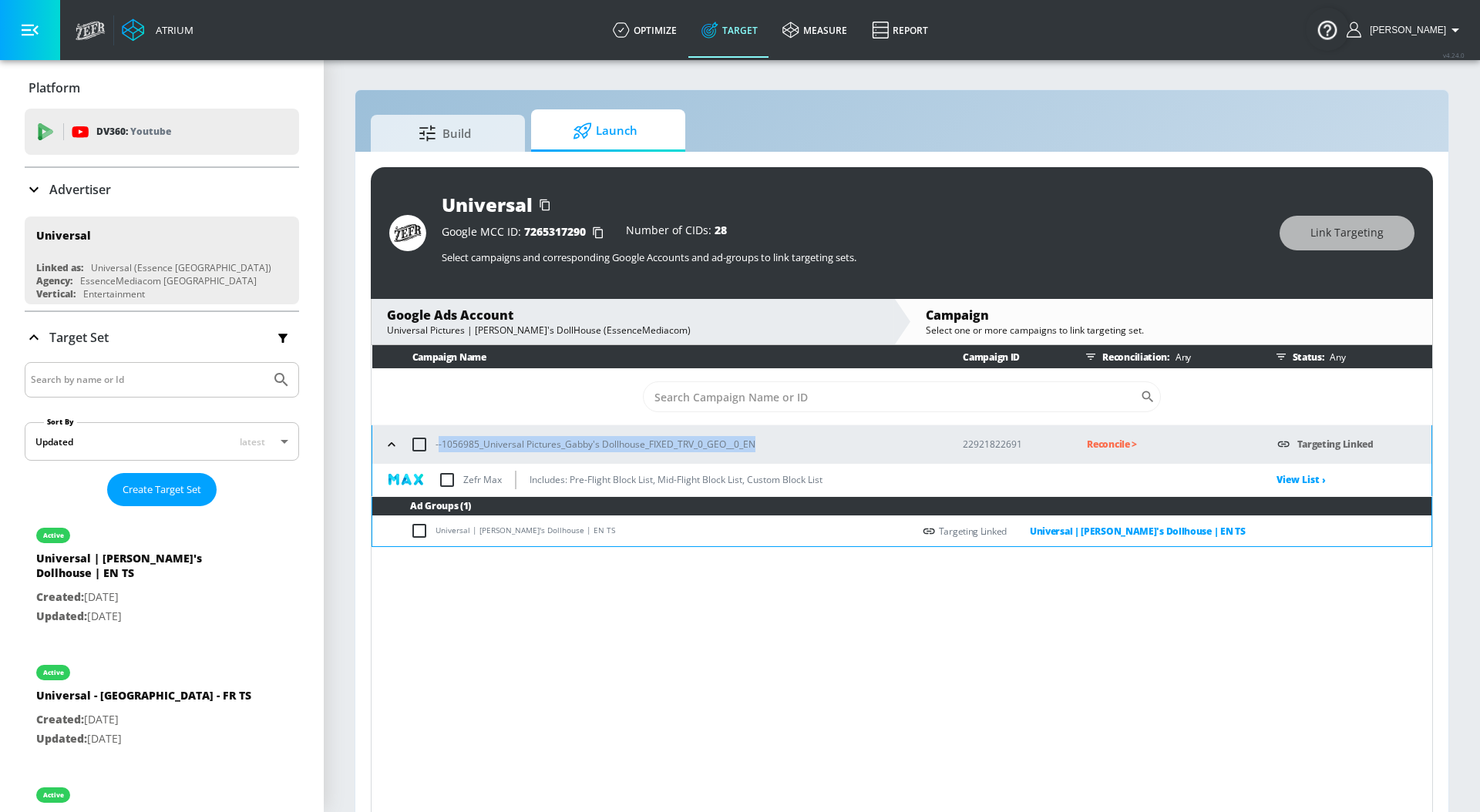
drag, startPoint x: 776, startPoint y: 446, endPoint x: 437, endPoint y: 447, distance: 339.0
click at [437, 447] on div "--1056985_Universal Pictures_Gabby's Dollhouse_FIXED_TRV_0_GEO__0_EN" at bounding box center [659, 445] width 558 height 32
copy p "-1056985_Universal Pictures_Gabby's Dollhouse_FIXED_TRV_0_GEO__0_EN"
click at [1106, 440] on p "Reconcile >" at bounding box center [1169, 445] width 165 height 18
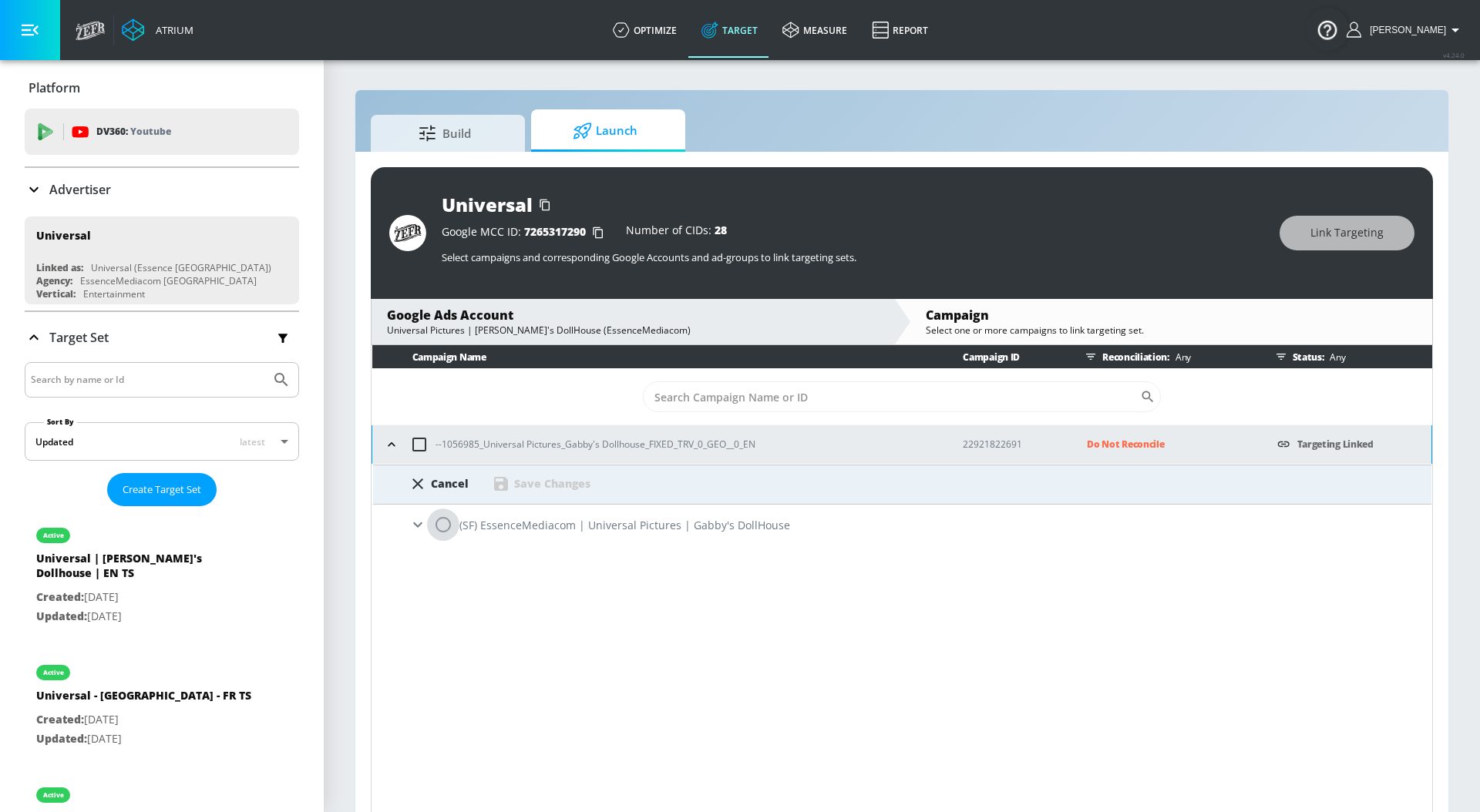
click at [447, 533] on input "radio" at bounding box center [443, 525] width 32 height 32
radio input "true"
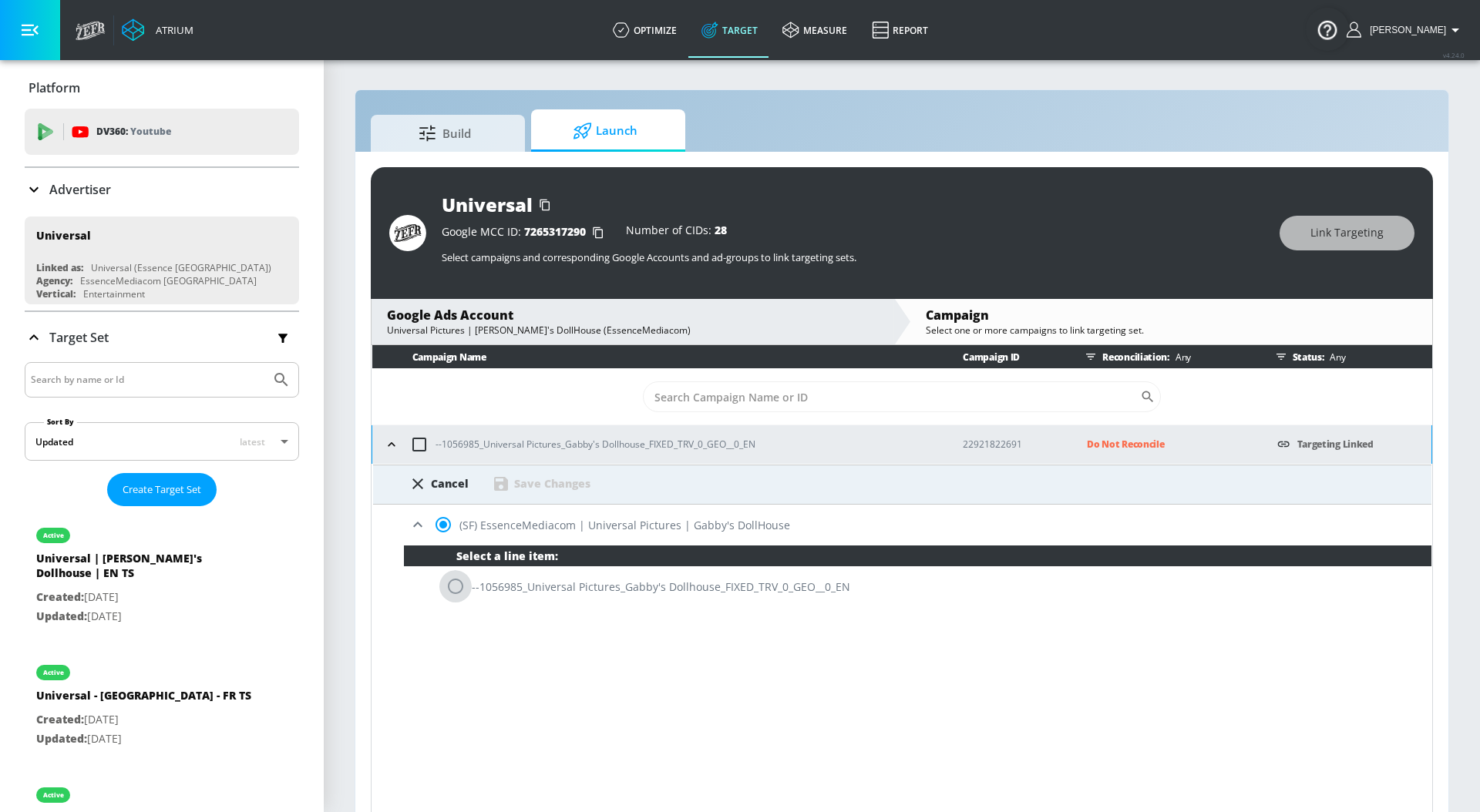
click at [454, 596] on input "radio" at bounding box center [456, 587] width 32 height 32
radio input "true"
click at [579, 479] on div "Save Changes" at bounding box center [552, 483] width 76 height 14
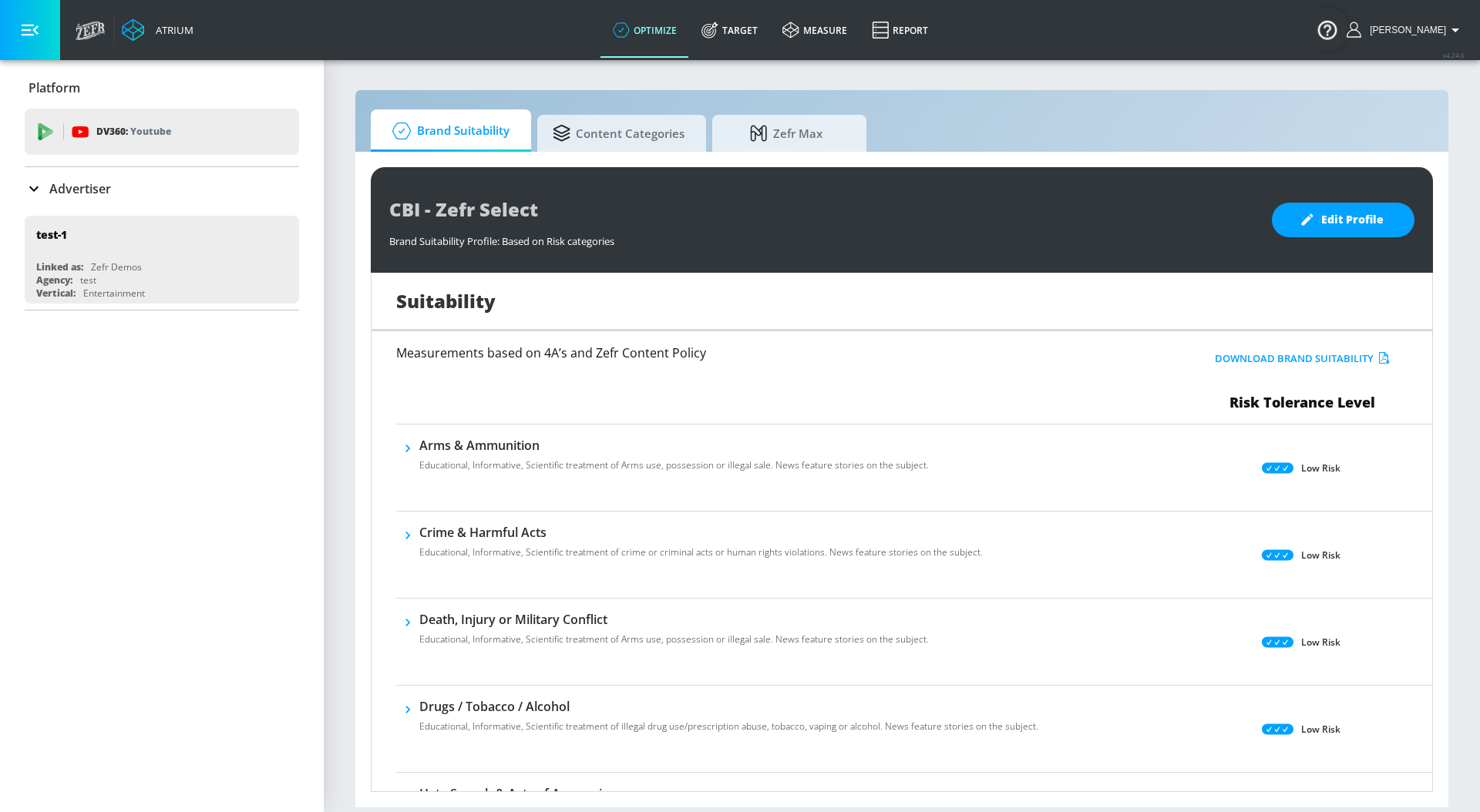
click at [78, 190] on p "Advertiser" at bounding box center [80, 189] width 62 height 17
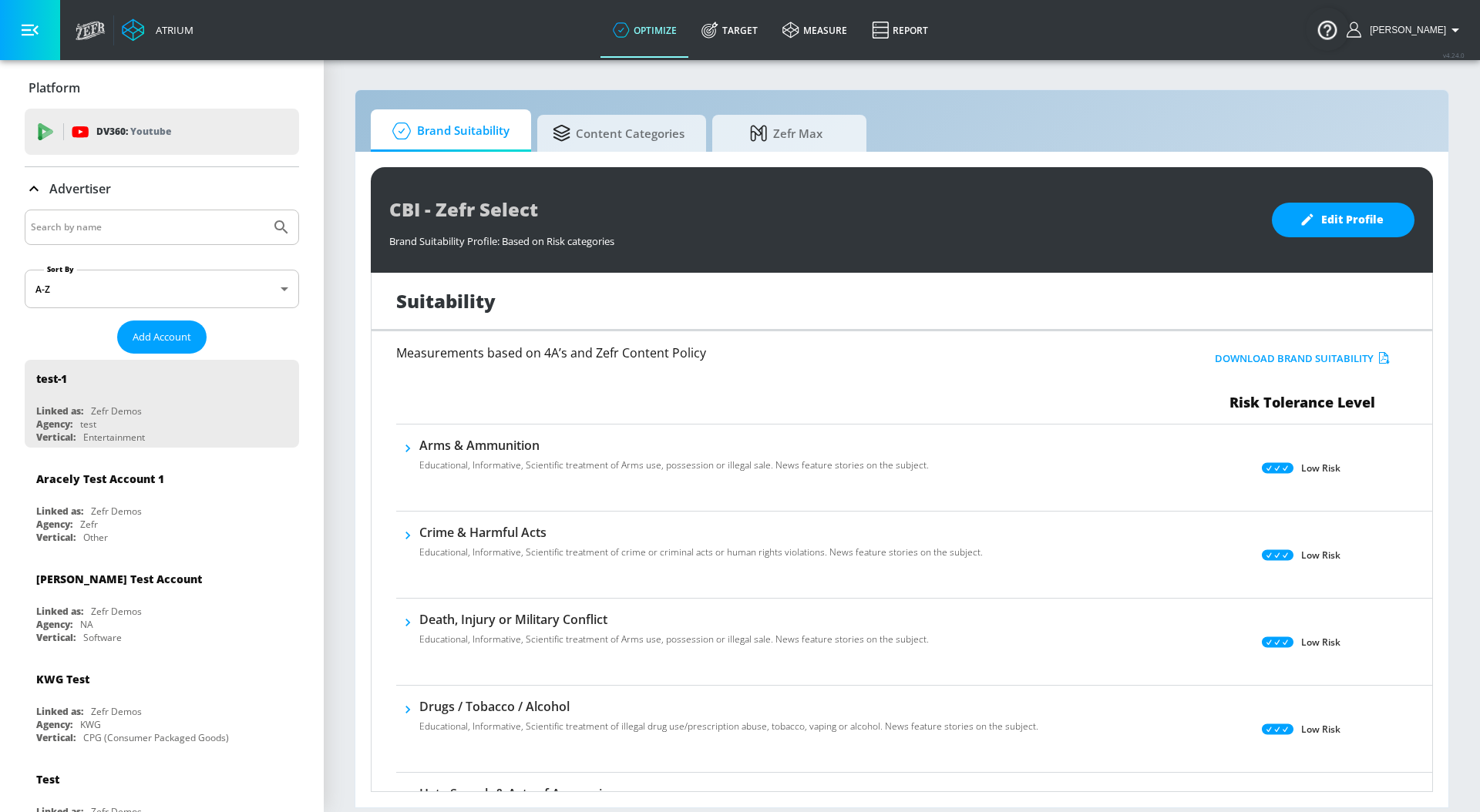
click at [78, 239] on div at bounding box center [161, 226] width 274 height 35
click at [78, 232] on input "Search by name" at bounding box center [147, 227] width 234 height 20
type input "universal"
click at [264, 210] on button "Submit Search" at bounding box center [281, 227] width 34 height 34
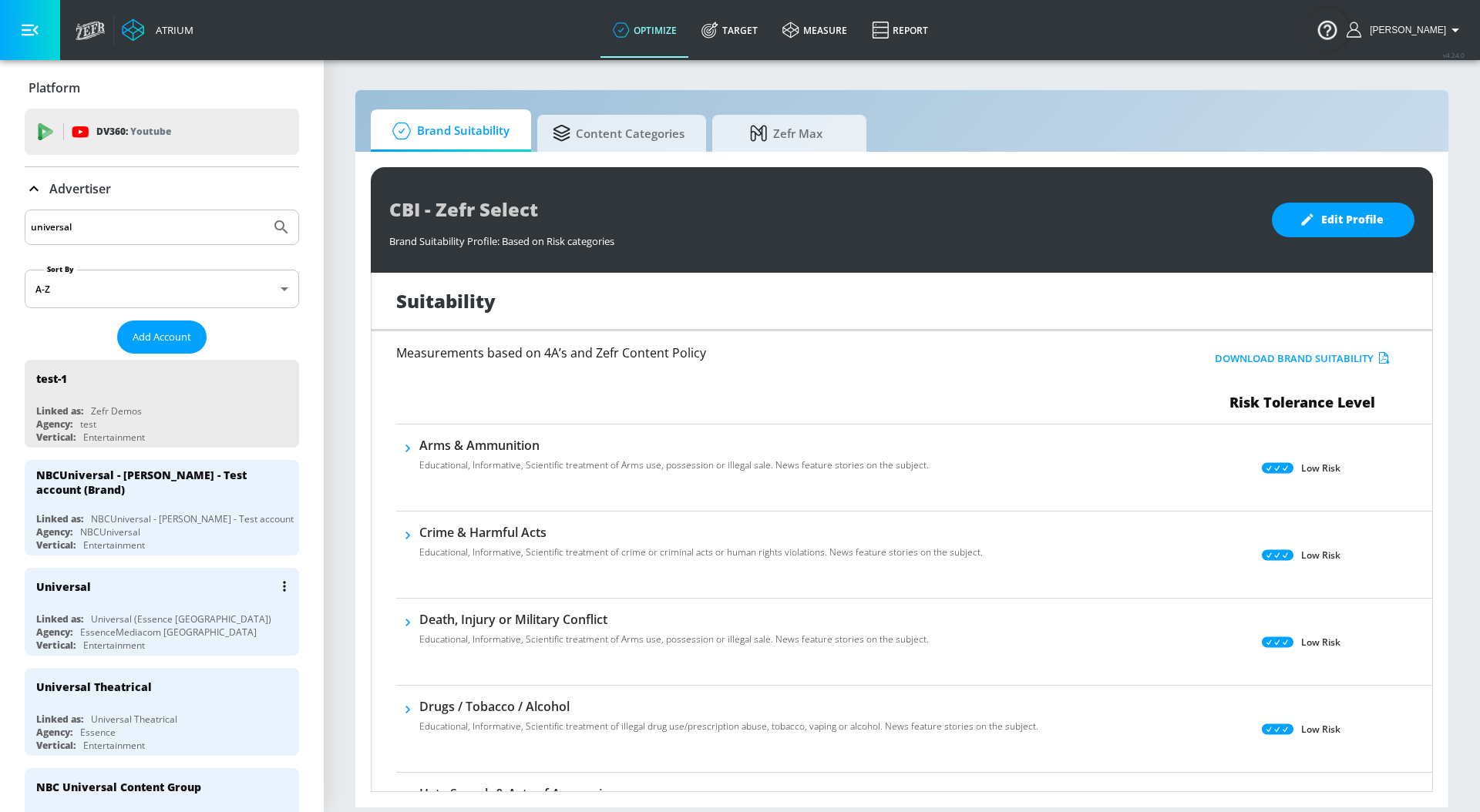
click at [176, 605] on div "Universal Linked as: Universal (Essence Toronto) Agency: EssenceMediacom Toront…" at bounding box center [161, 612] width 274 height 88
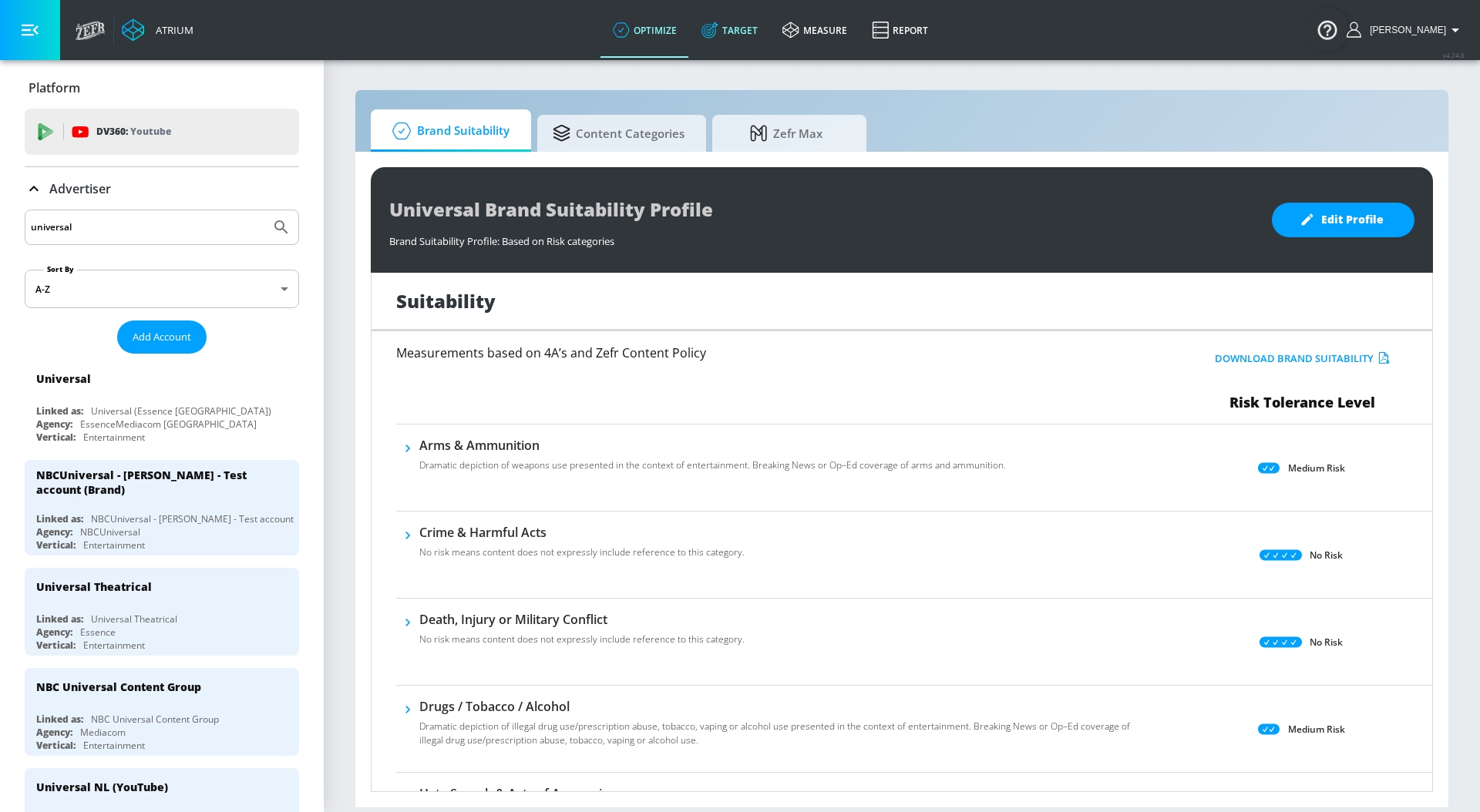
click at [753, 40] on link "Target" at bounding box center [730, 31] width 81 height 56
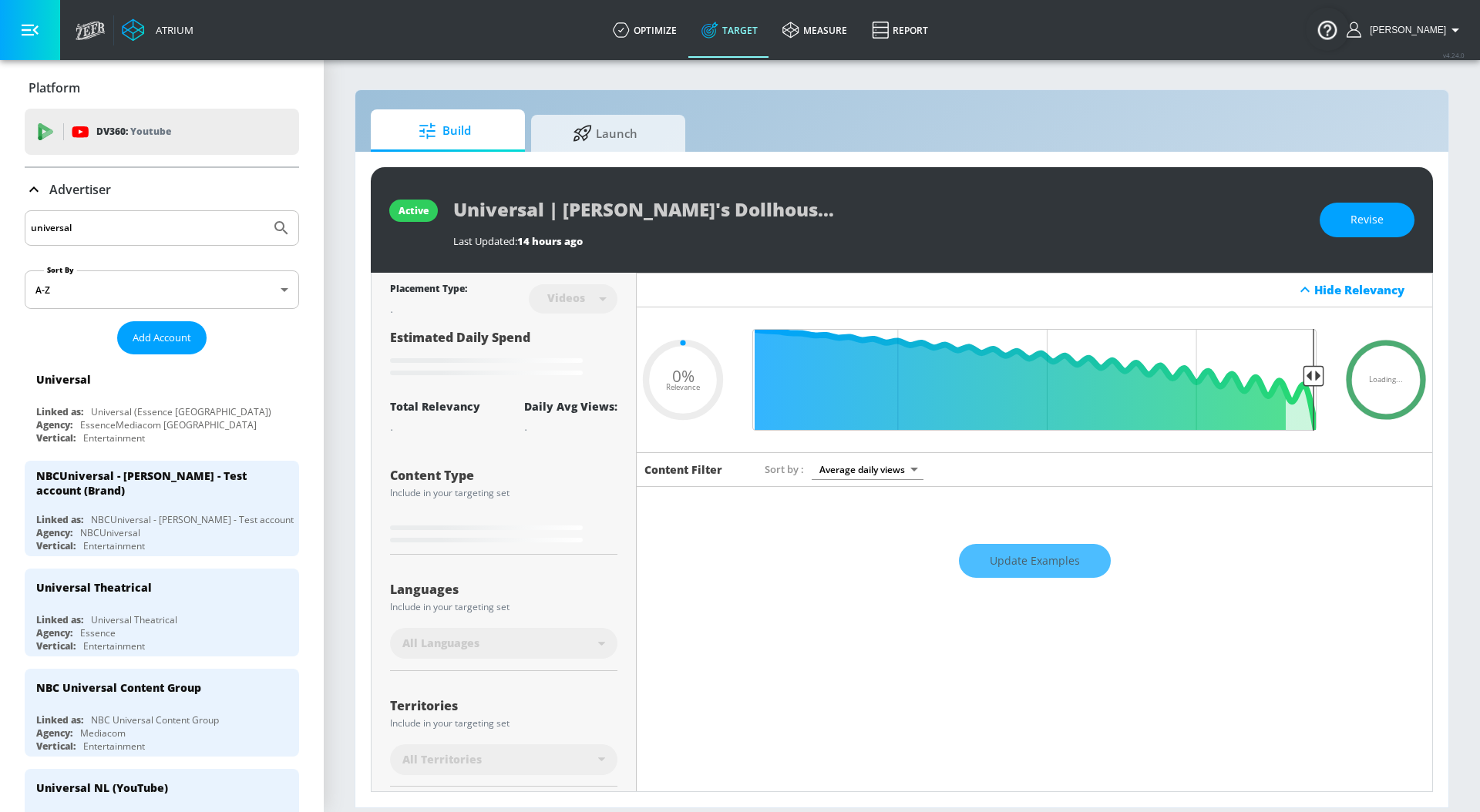
type input "0.05"
click at [611, 129] on span "Launch" at bounding box center [605, 130] width 117 height 37
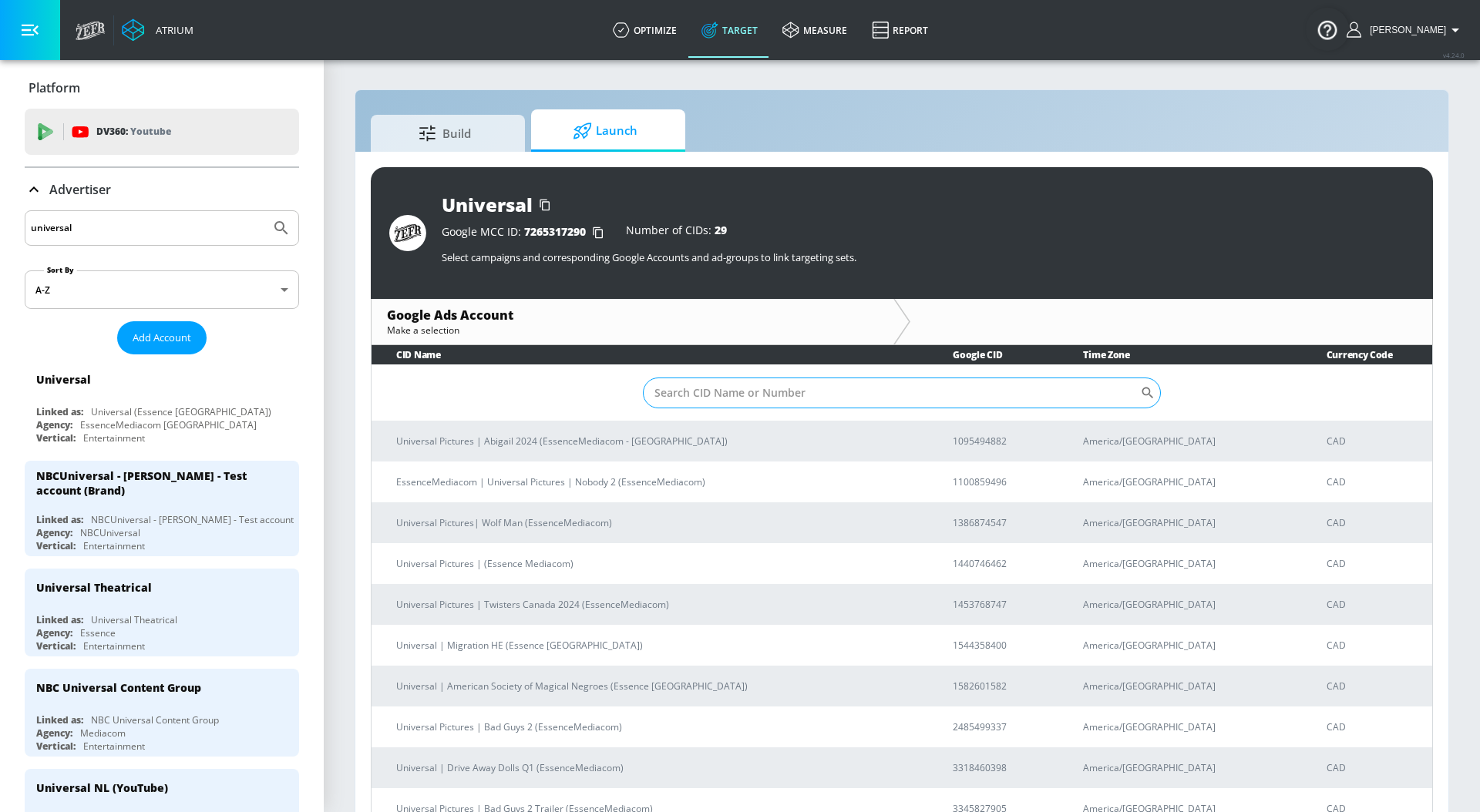
click at [671, 400] on input "Sort By" at bounding box center [891, 393] width 497 height 31
paste input "4628374341"
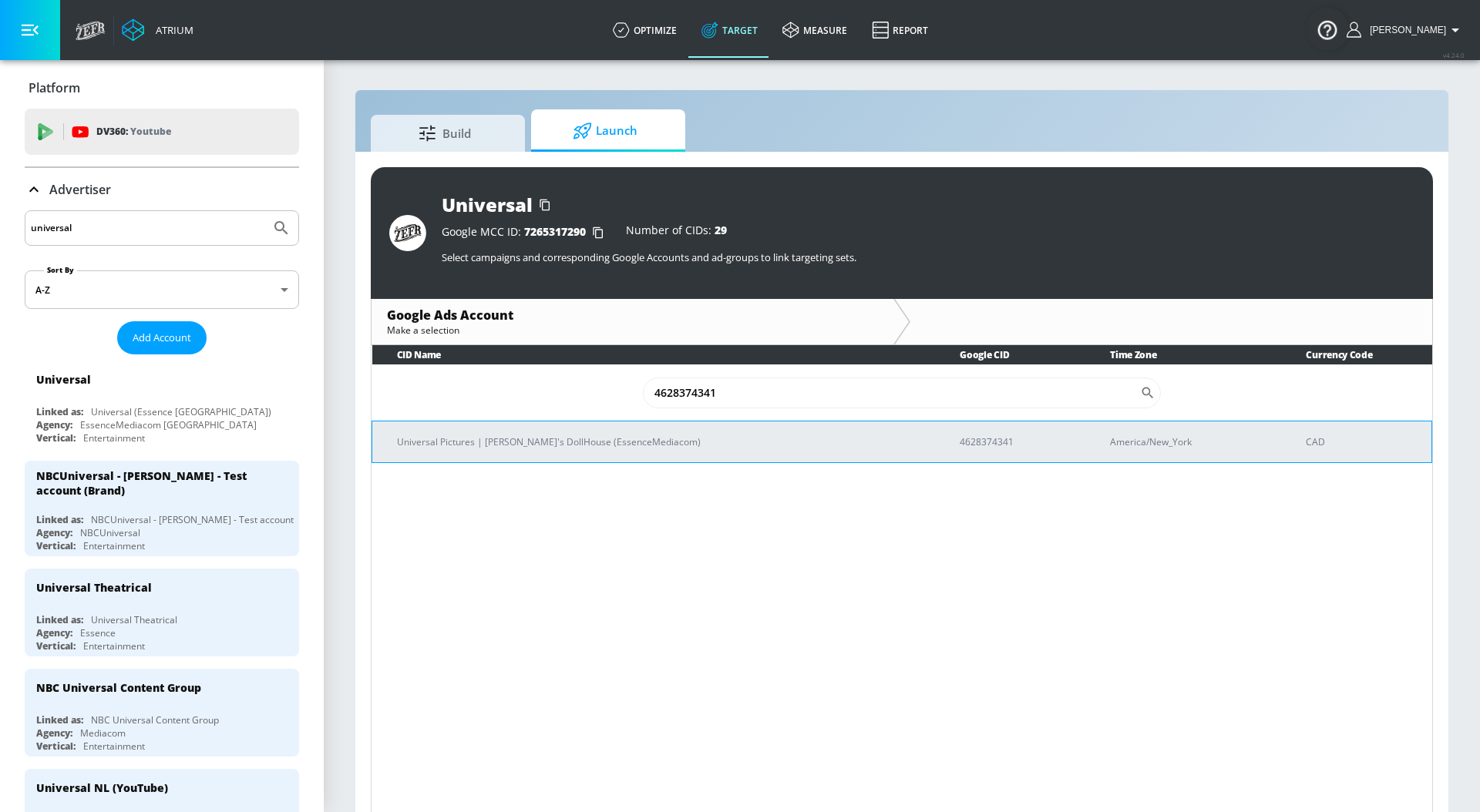
type input "4628374341"
click at [638, 453] on td "Universal Pictures | [PERSON_NAME]'s DollHouse (EssenceMediacom)" at bounding box center [653, 441] width 563 height 41
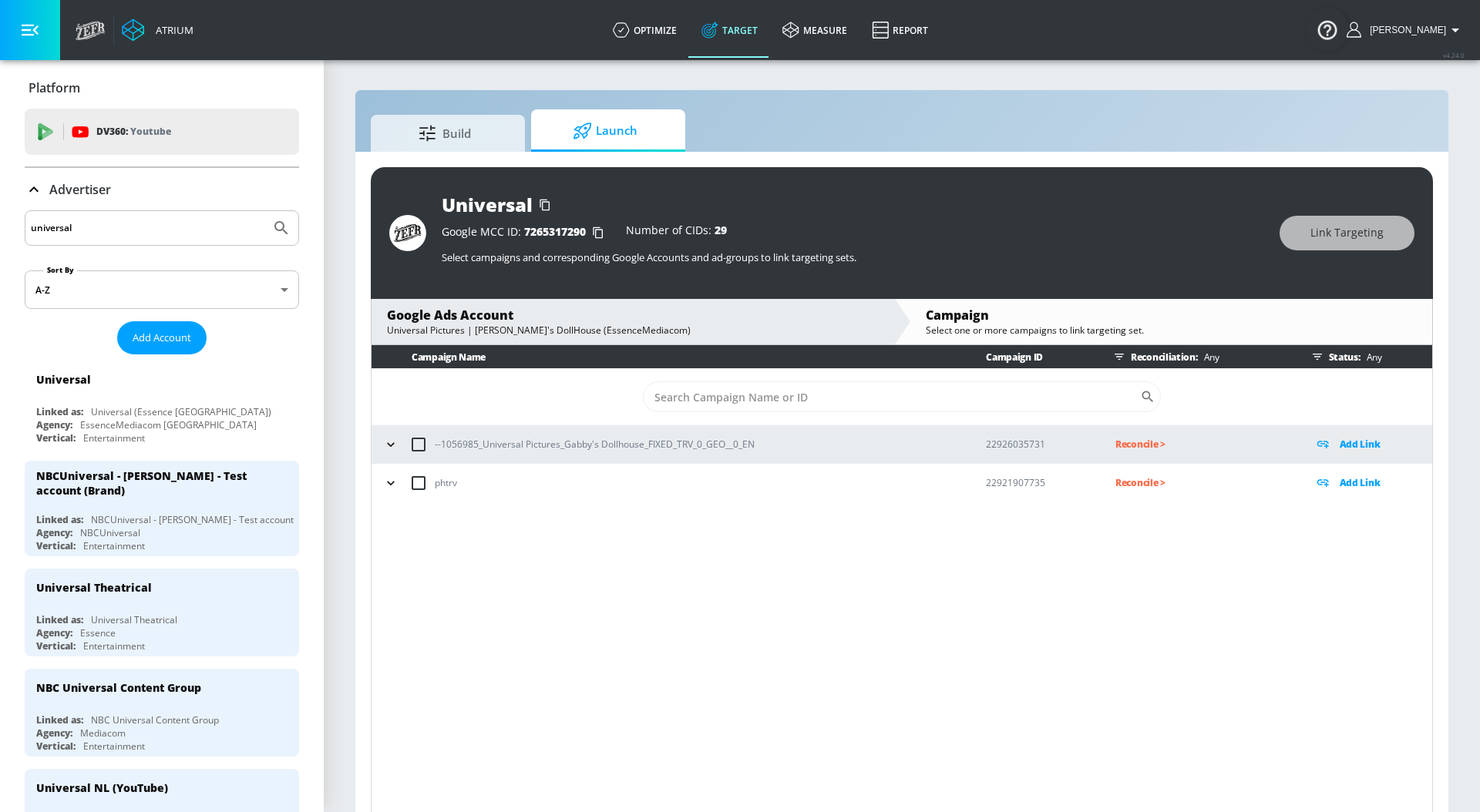
click at [391, 444] on icon "button" at bounding box center [390, 444] width 15 height 15
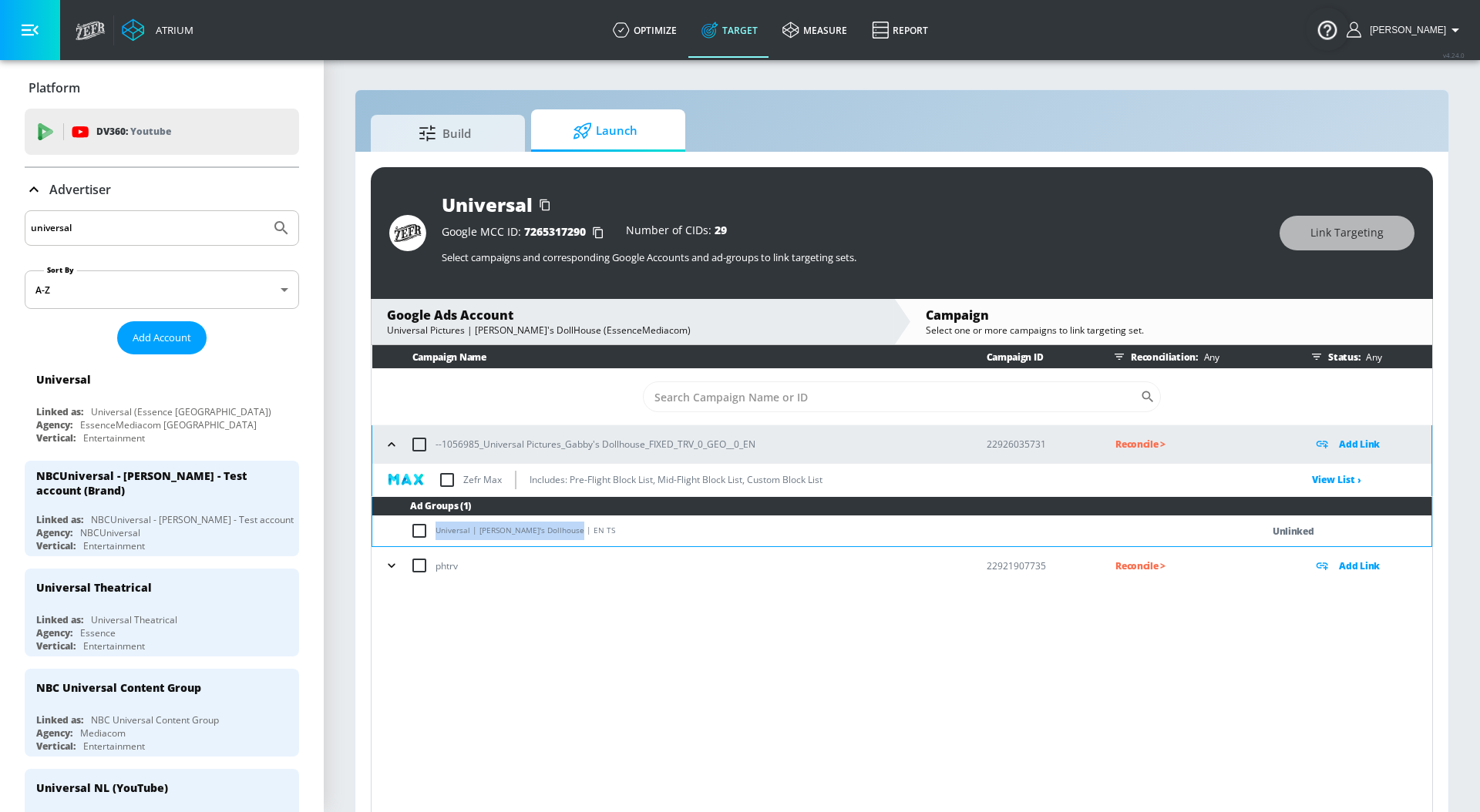
drag, startPoint x: 605, startPoint y: 526, endPoint x: 420, endPoint y: 529, distance: 185.0
click at [420, 529] on td "Universal | [PERSON_NAME]'s Dollhouse | EN TS" at bounding box center [801, 531] width 858 height 30
copy td "Universal | [PERSON_NAME]'s Dollhouse | EN TS"
click at [420, 529] on input "checkbox" at bounding box center [422, 531] width 25 height 19
checkbox input "true"
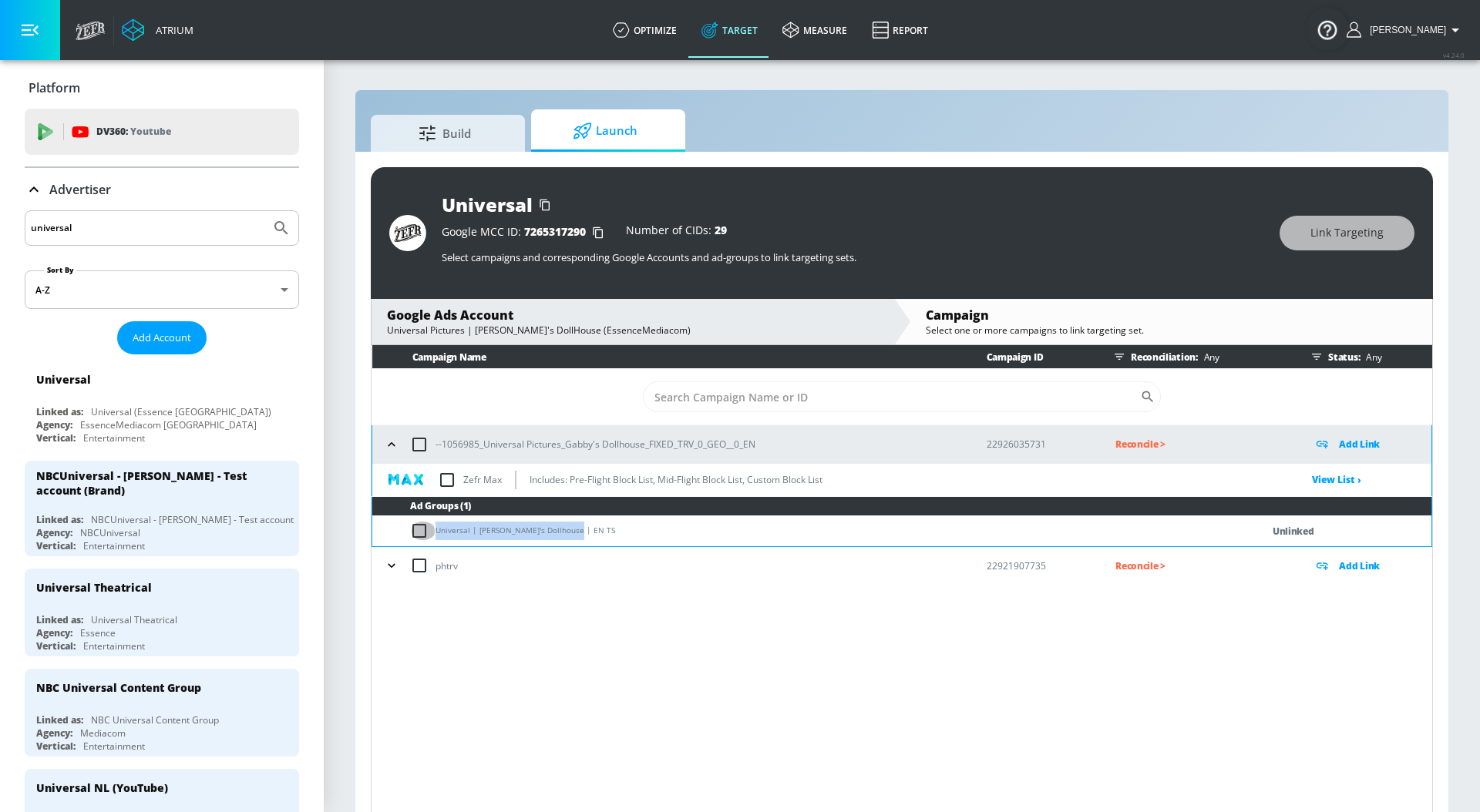
checkbox input "true"
click at [1318, 257] on div "Universal Google MCC ID: 7265317290 Number of CIDs: 29 Select campaigns and cor…" at bounding box center [902, 233] width 1062 height 132
click at [1320, 246] on button "Link Targeting" at bounding box center [1347, 233] width 135 height 35
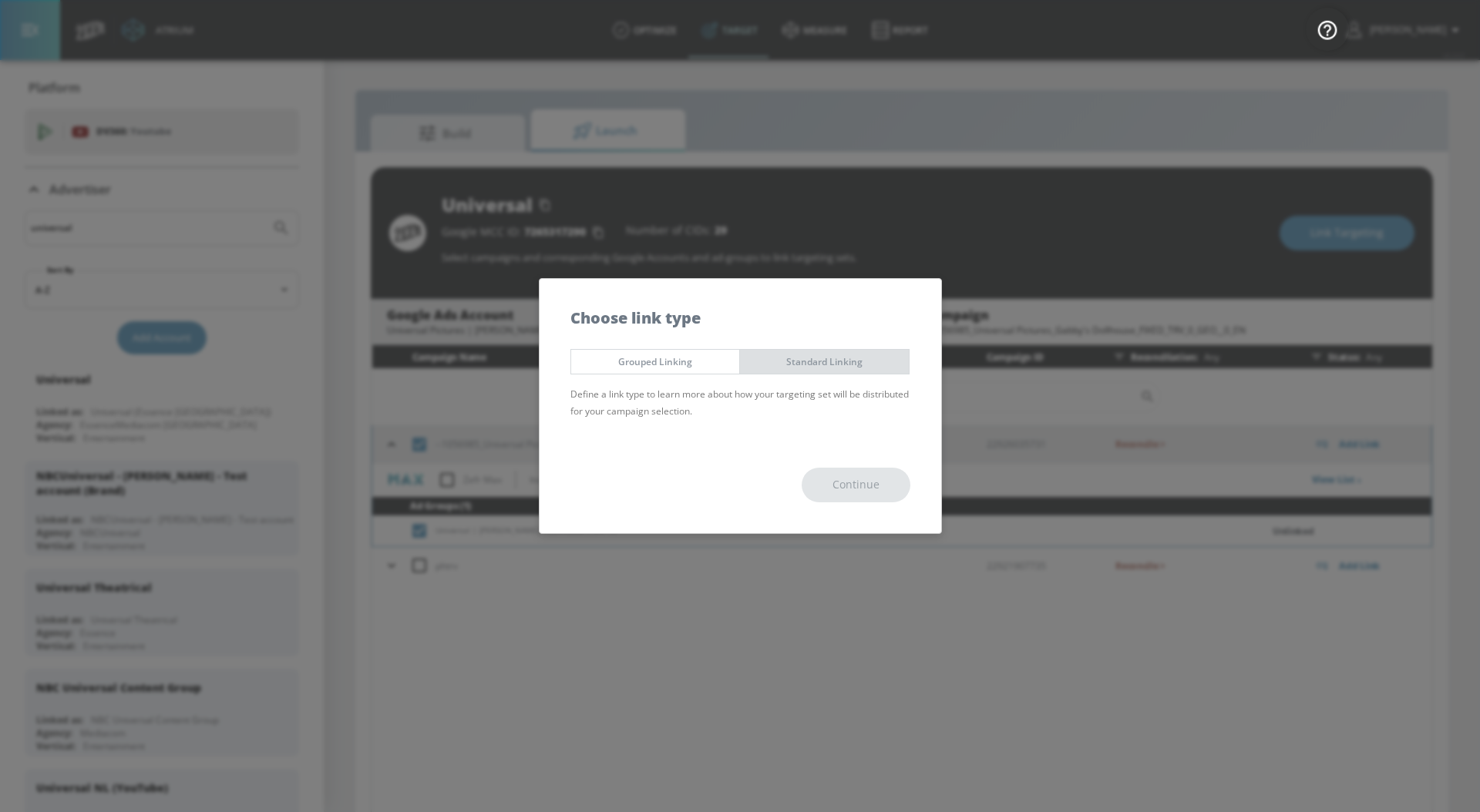
click at [891, 366] on span "Standard Linking" at bounding box center [824, 362] width 146 height 16
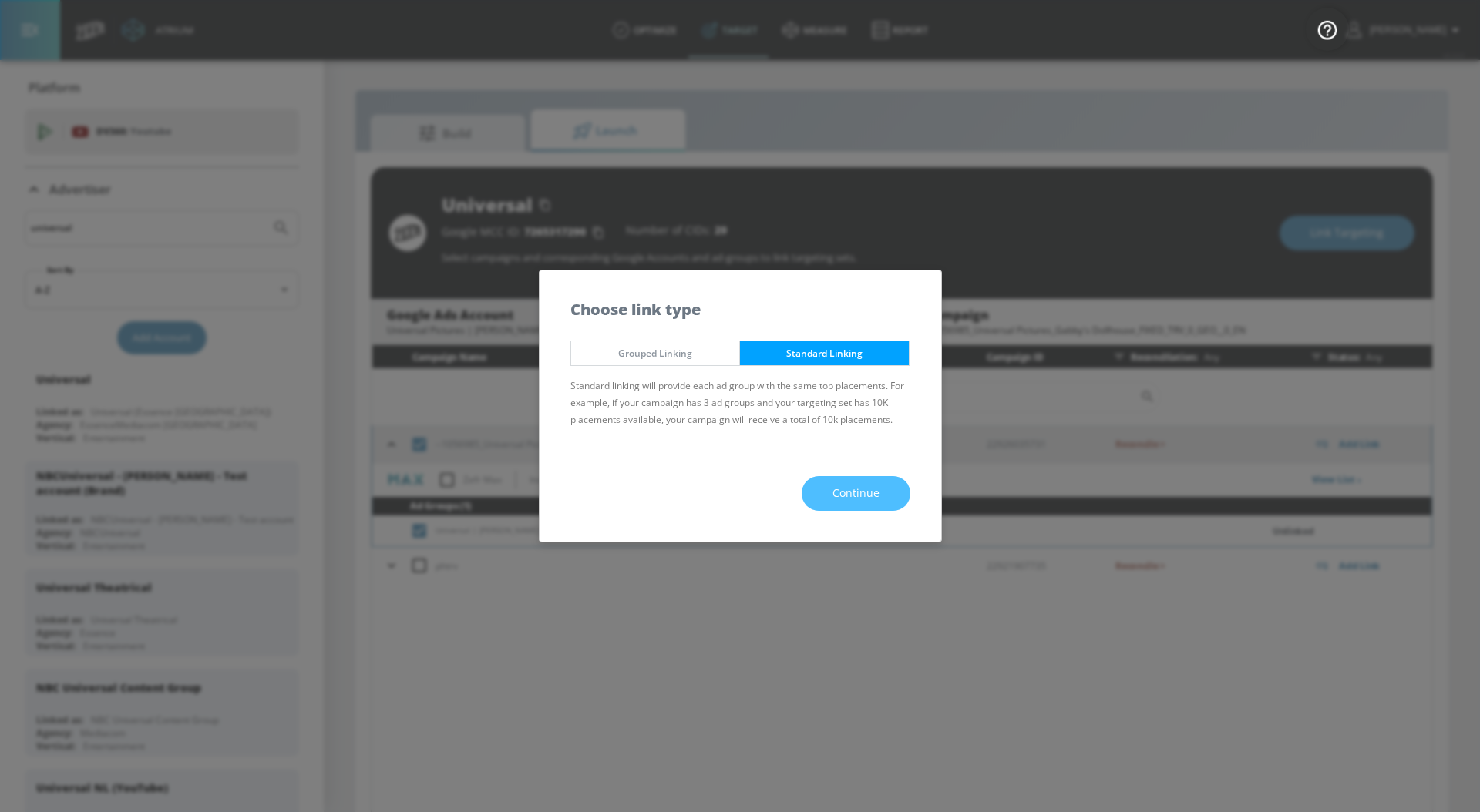
click at [841, 497] on span "Continue" at bounding box center [855, 493] width 47 height 19
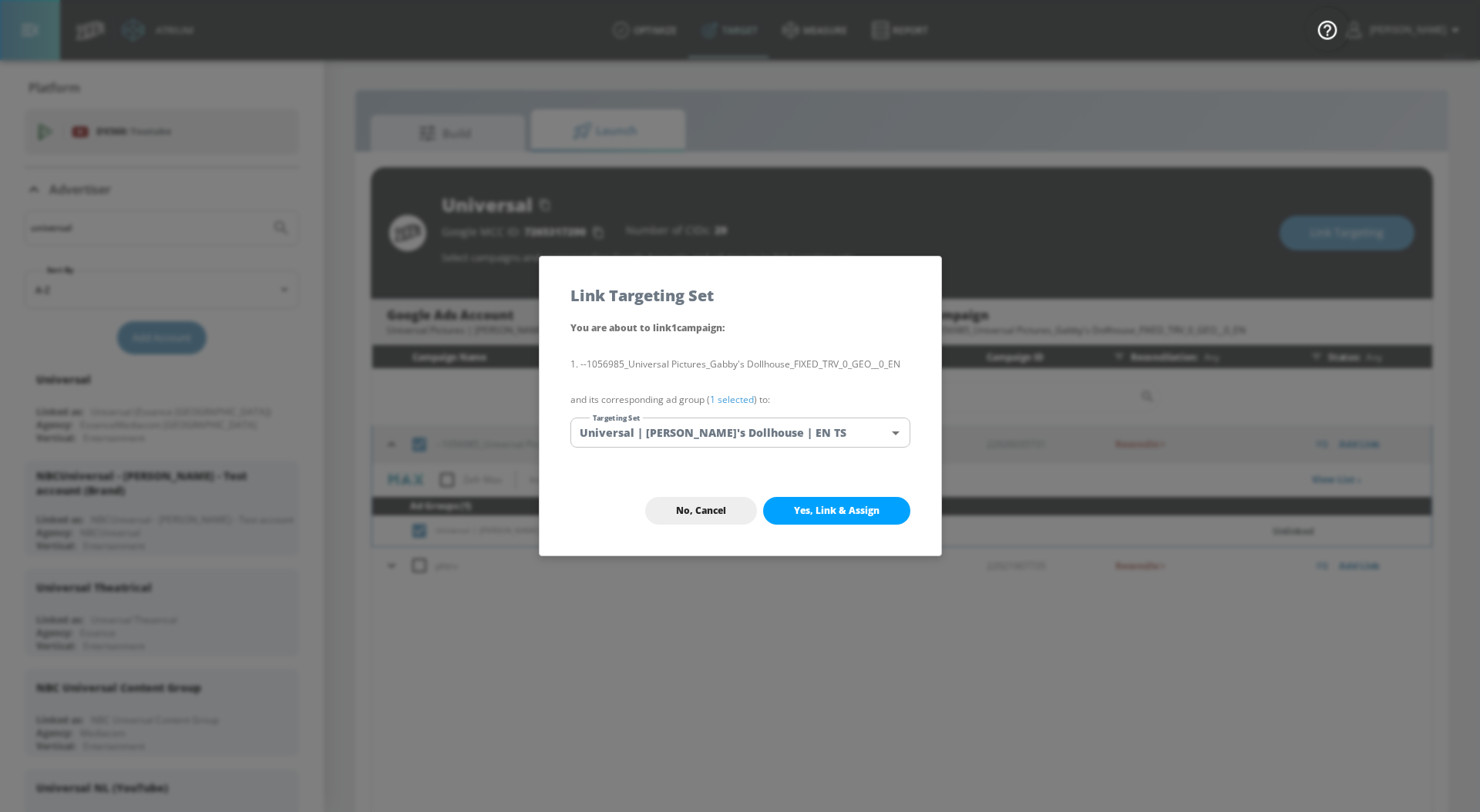
click at [733, 398] on link "1 selected" at bounding box center [731, 399] width 44 height 13
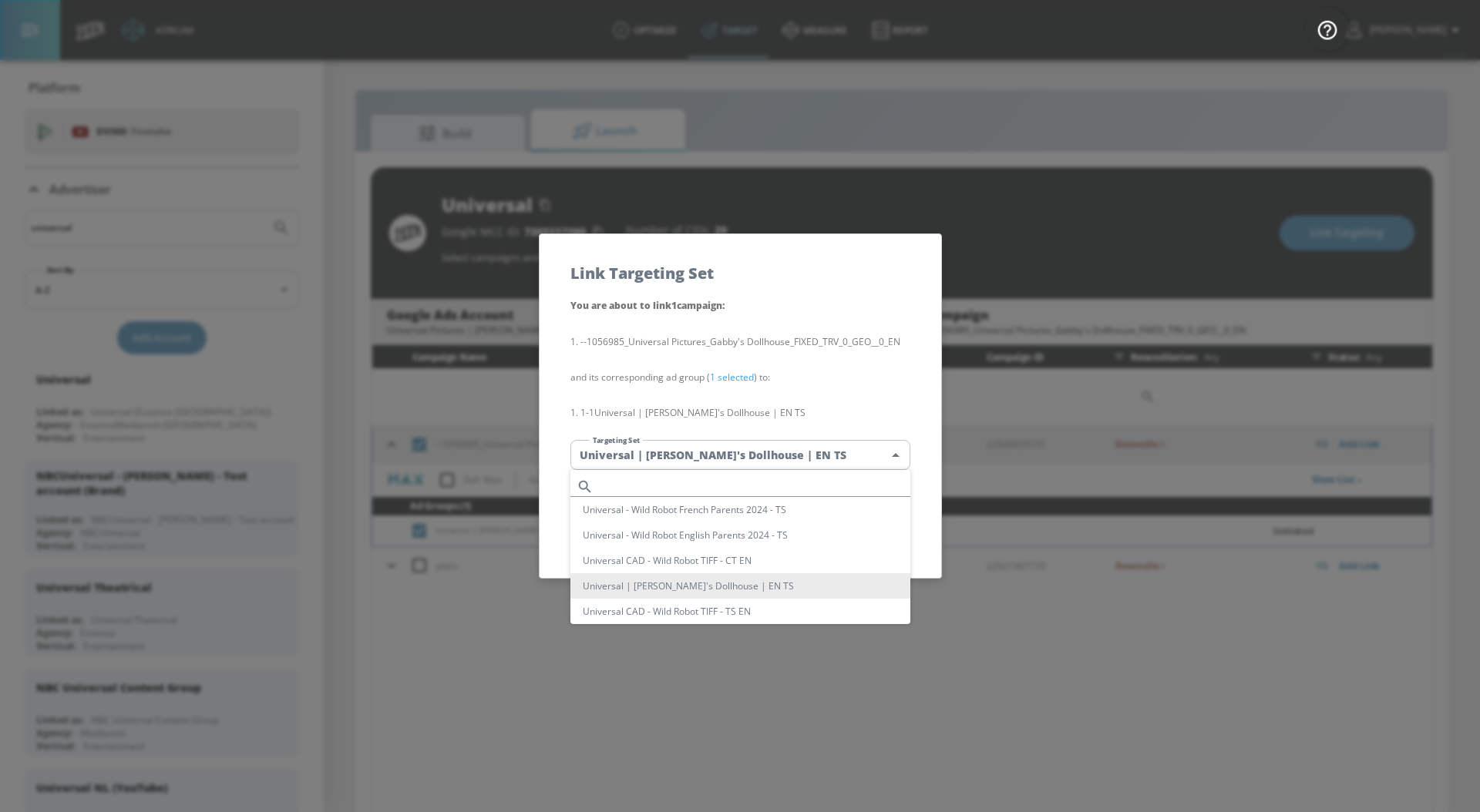
click at [735, 443] on body "Atrium optimize Target measure Report optimize Target measure Report v 4.24.0 […" at bounding box center [740, 417] width 1480 height 834
click at [797, 549] on li "Universal | [PERSON_NAME]'s Dollhouse | EN TS" at bounding box center [740, 546] width 340 height 25
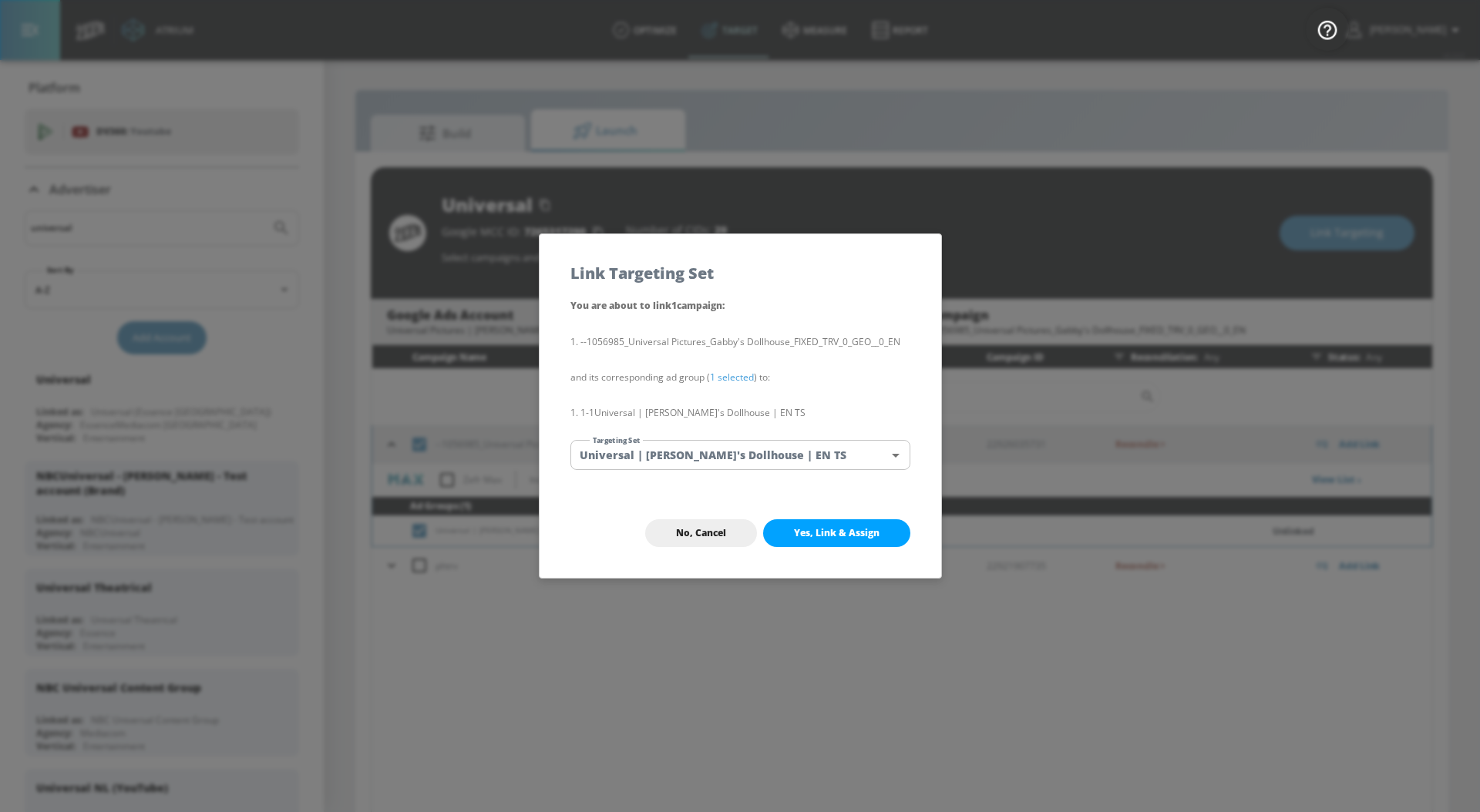
click at [820, 531] on span "Yes, Link & Assign" at bounding box center [836, 534] width 85 height 13
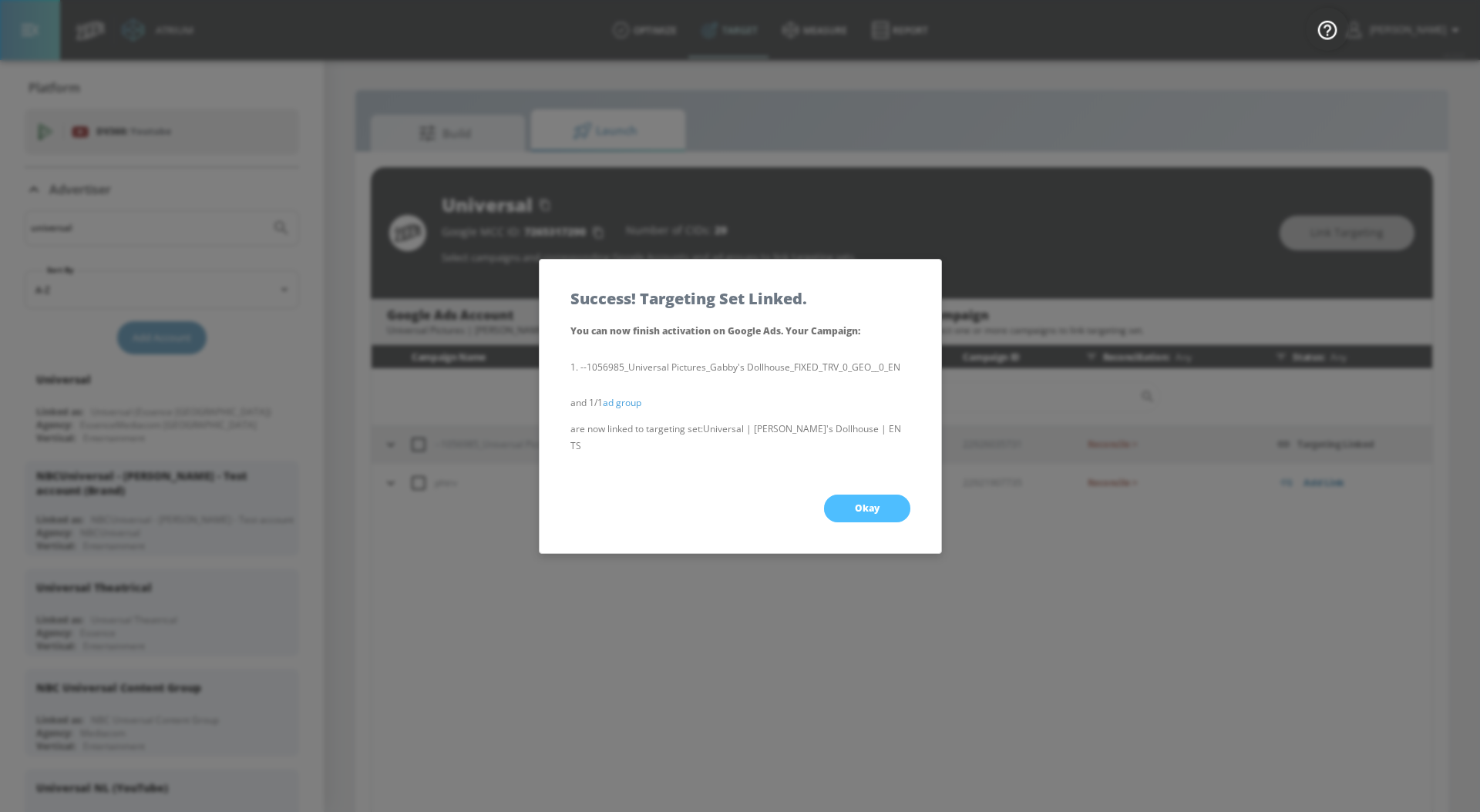
click at [870, 507] on button "Okay" at bounding box center [867, 508] width 86 height 28
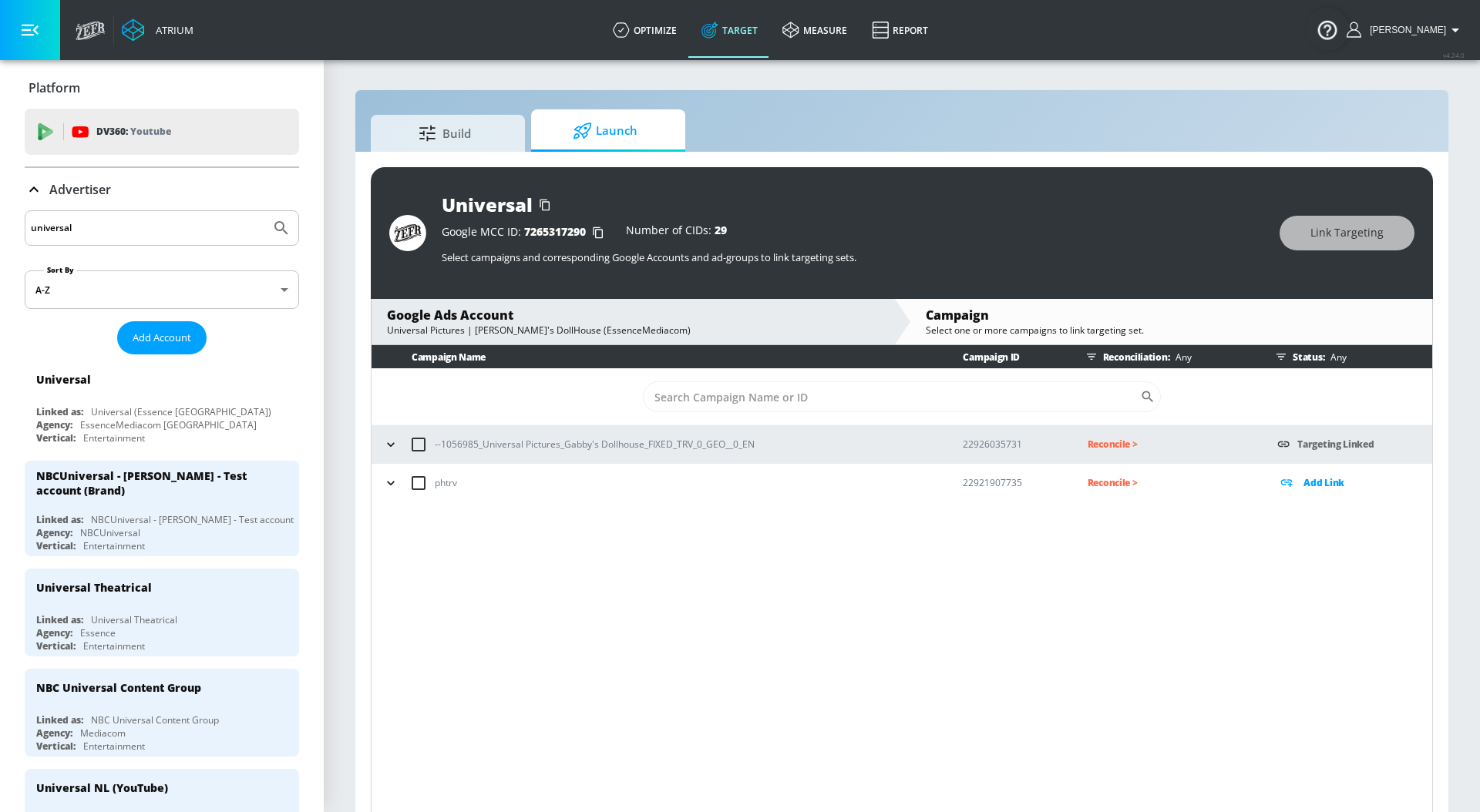
click at [393, 450] on icon "button" at bounding box center [390, 444] width 15 height 15
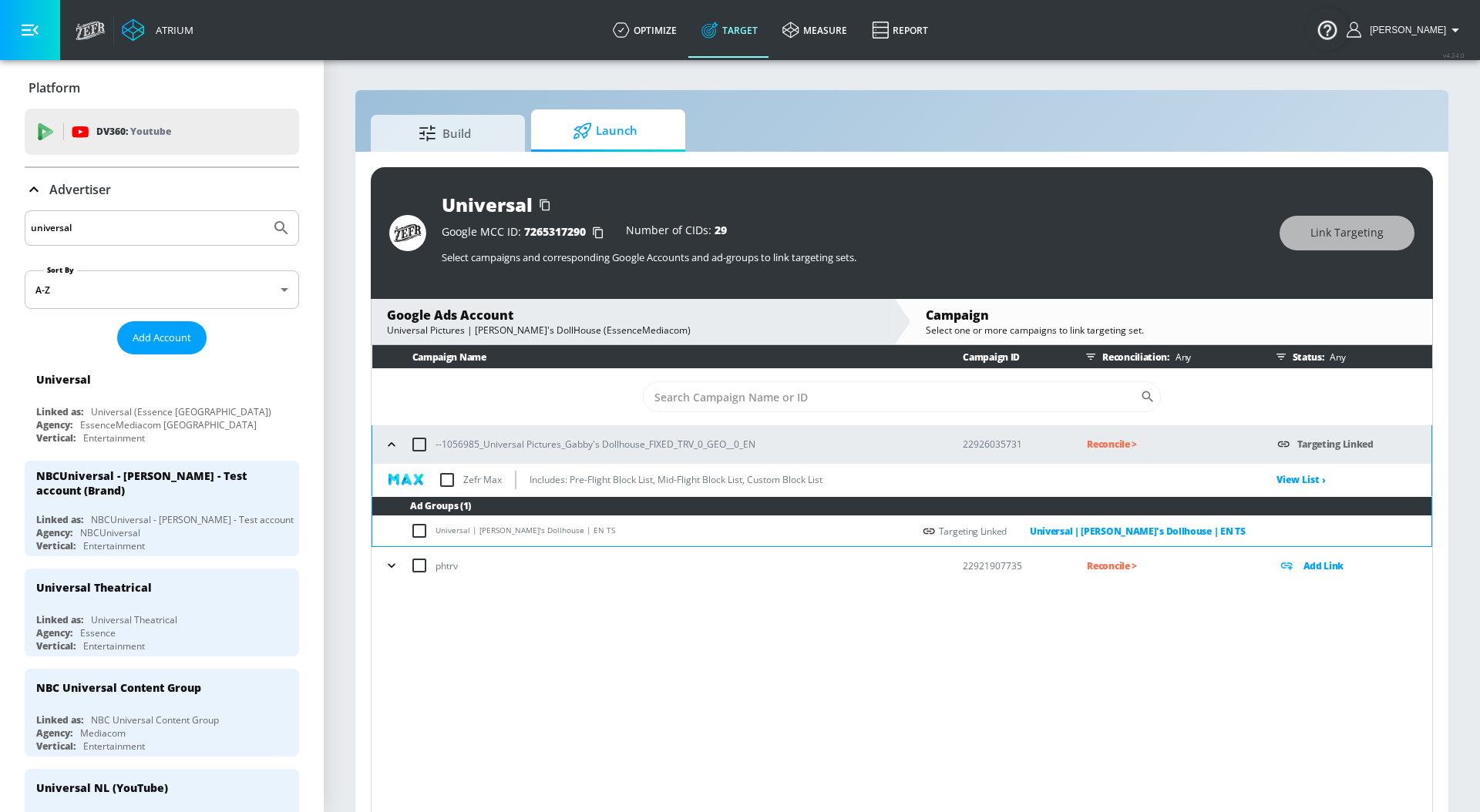
click at [1077, 443] on td "Reconcile >" at bounding box center [1157, 444] width 190 height 39
click at [1098, 443] on p "Reconcile >" at bounding box center [1169, 445] width 165 height 18
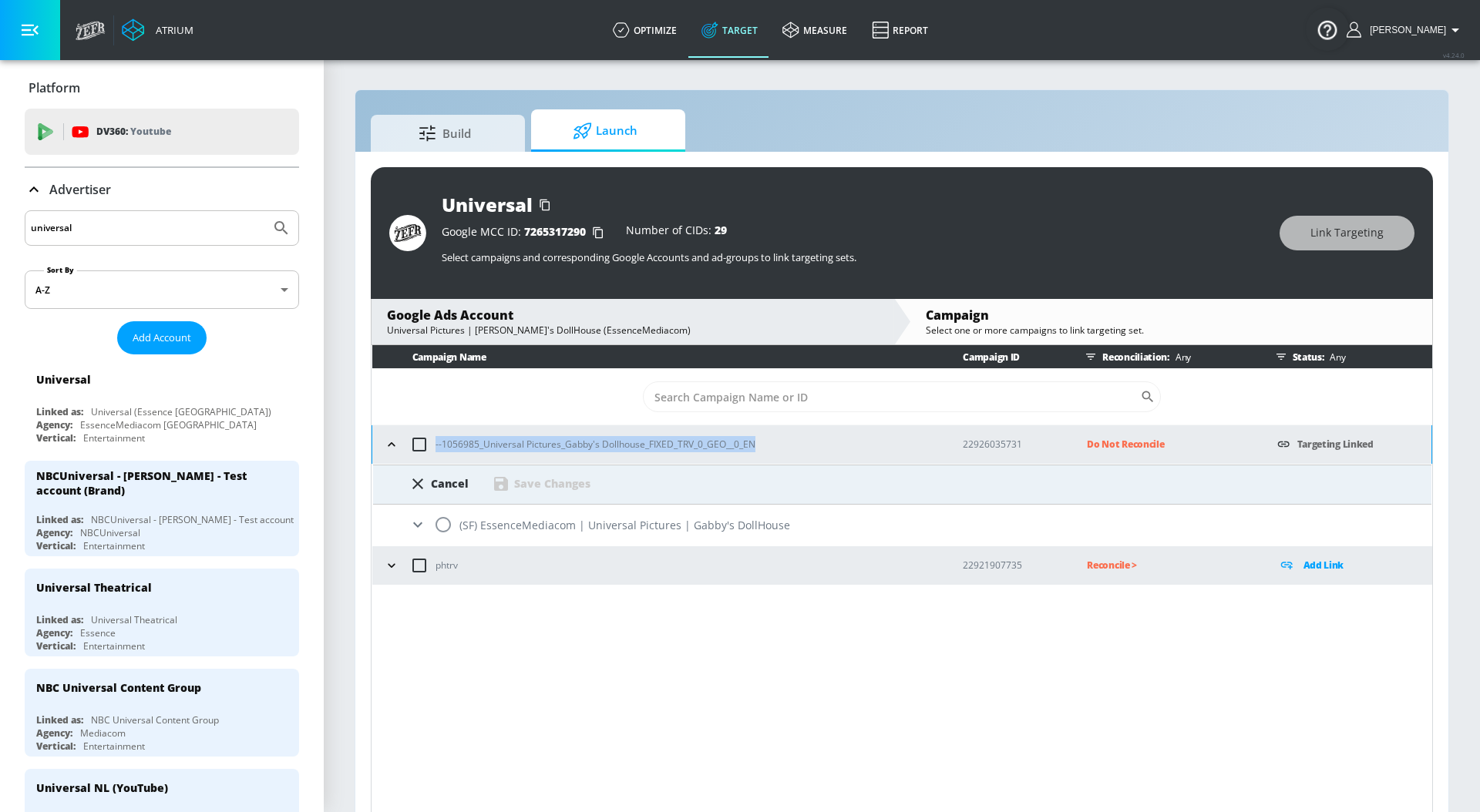
drag, startPoint x: 764, startPoint y: 446, endPoint x: 423, endPoint y: 455, distance: 341.1
click at [423, 455] on div "--1056985_Universal Pictures_Gabby's Dollhouse_FIXED_TRV_0_GEO__0_EN" at bounding box center [659, 445] width 558 height 32
copy p "--1056985_Universal Pictures_Gabby's Dollhouse_FIXED_TRV_0_GEO__0_EN"
click at [446, 524] on input "radio" at bounding box center [443, 525] width 32 height 32
radio input "true"
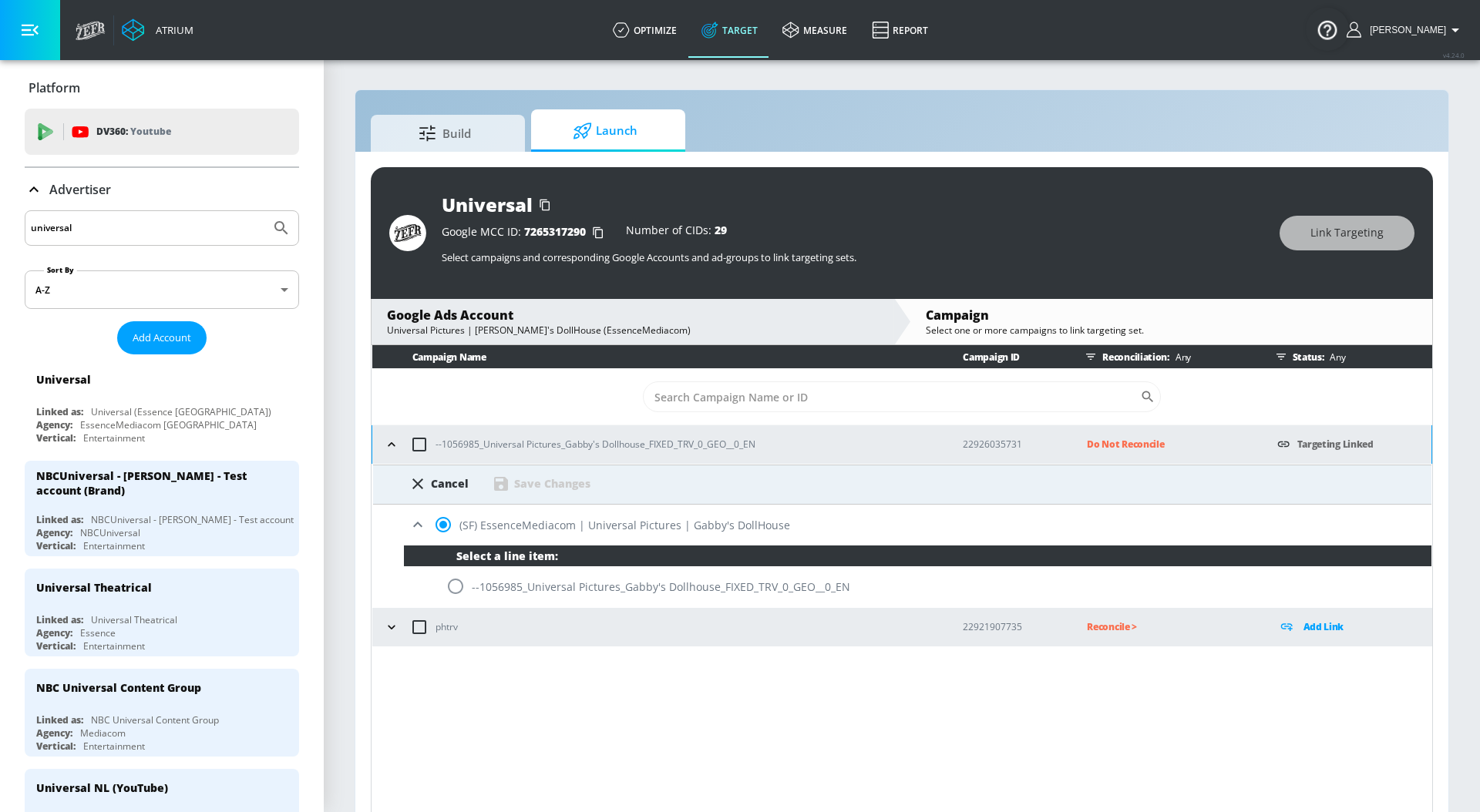
click at [451, 587] on input "radio" at bounding box center [456, 587] width 32 height 32
radio input "true"
click at [563, 503] on div "Cancel Save Changes" at bounding box center [902, 484] width 1059 height 40
click at [563, 494] on div "Cancel Save Changes" at bounding box center [902, 484] width 1059 height 40
click at [566, 484] on div "Save Changes" at bounding box center [552, 483] width 76 height 14
